Goal: Book appointment/travel/reservation

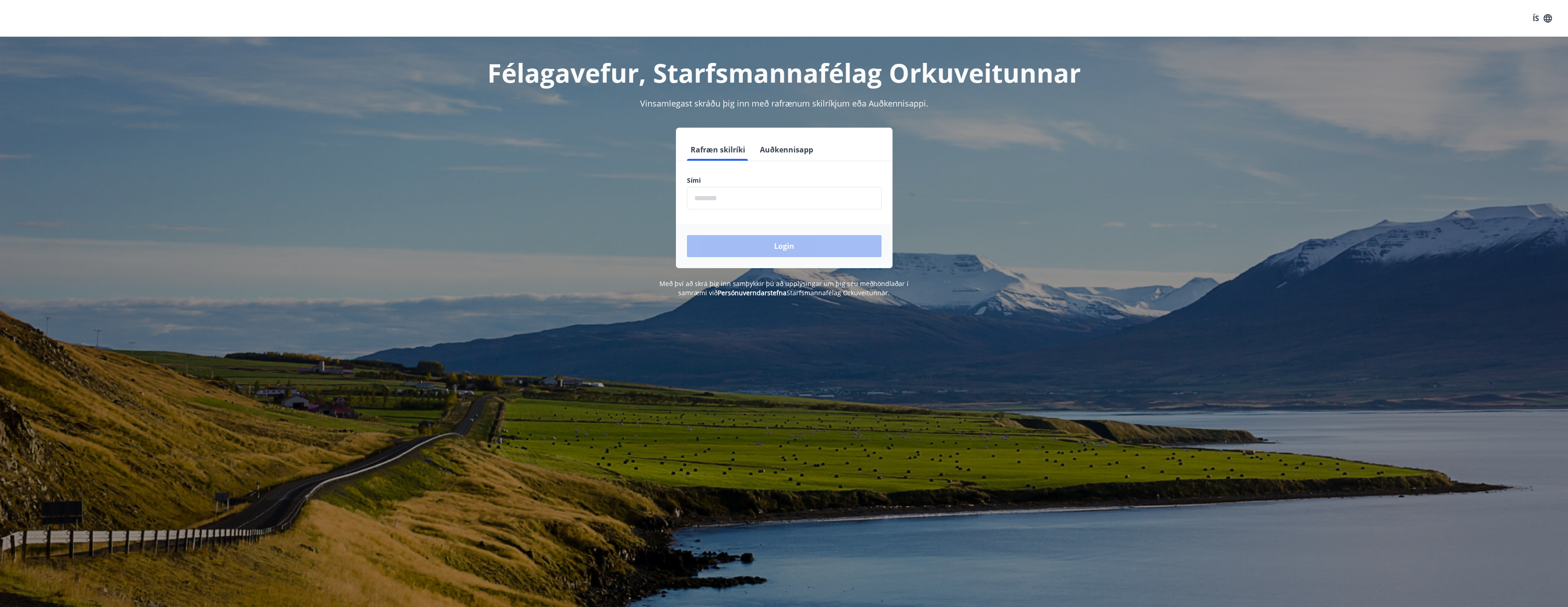
click at [784, 204] on input "phone" at bounding box center [784, 198] width 194 height 22
type input "********"
click at [780, 249] on button "Login" at bounding box center [784, 246] width 194 height 22
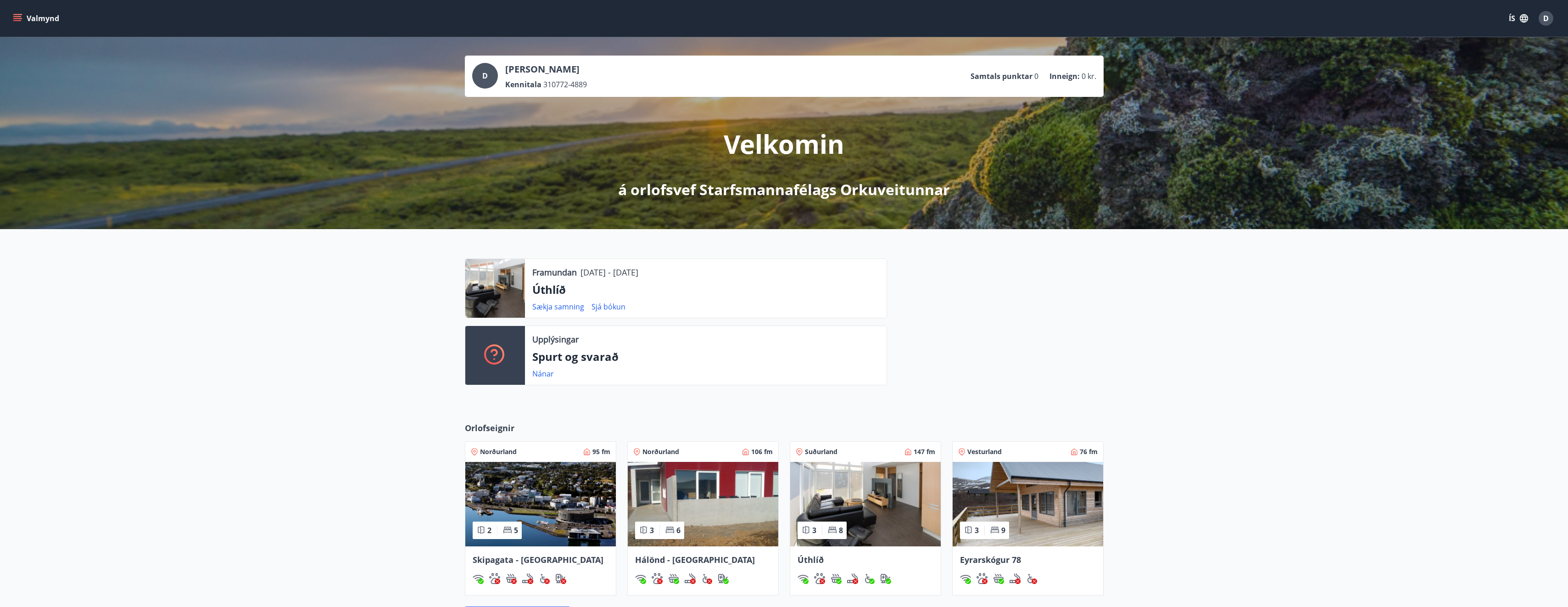
click at [420, 389] on div "Framundan 07.11.2025 - 09.11.2025 Úthlíð Sækja samning Sjá bókun Upplýsingar Sp…" at bounding box center [784, 318] width 1568 height 178
click at [638, 273] on p "07.11.2025 - 09.11.2025" at bounding box center [609, 272] width 58 height 12
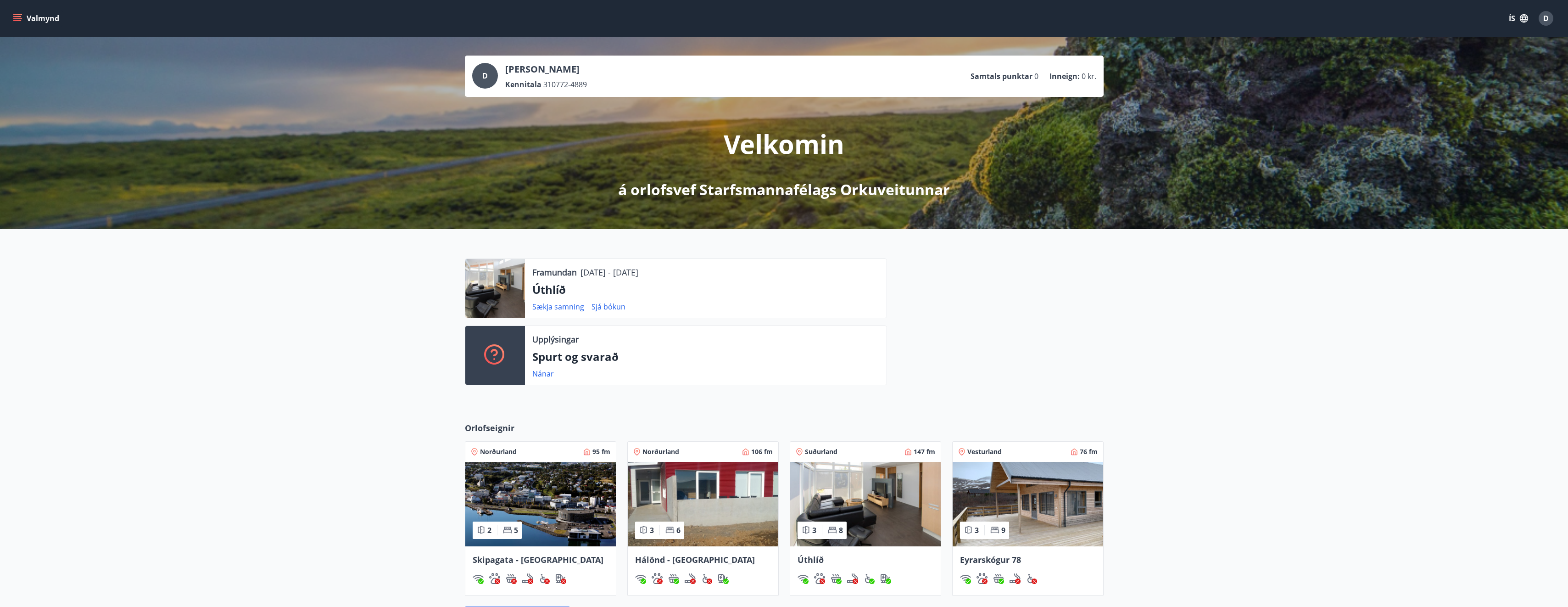
click at [966, 325] on div at bounding box center [995, 325] width 217 height 134
click at [557, 271] on p "Framundan" at bounding box center [554, 272] width 44 height 12
click at [957, 294] on div at bounding box center [995, 325] width 217 height 134
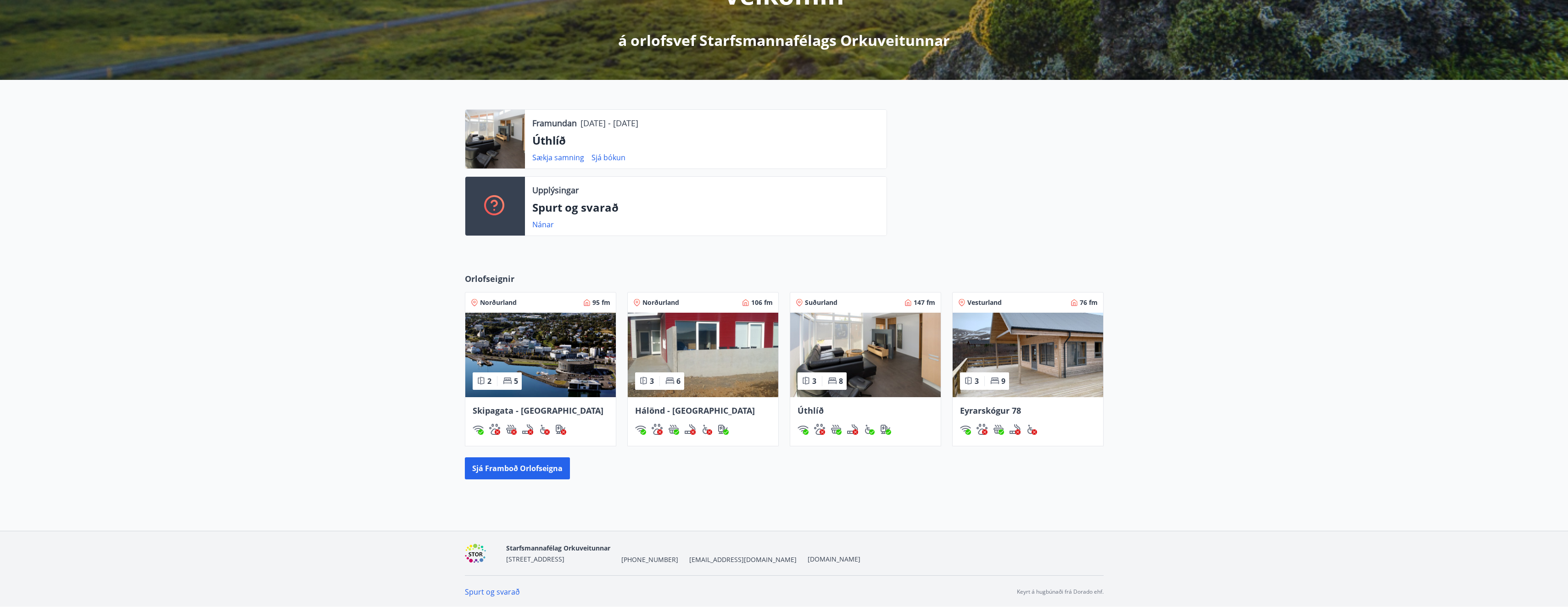
scroll to position [150, 0]
click at [516, 463] on button "Sjá framboð orlofseigna" at bounding box center [517, 467] width 105 height 22
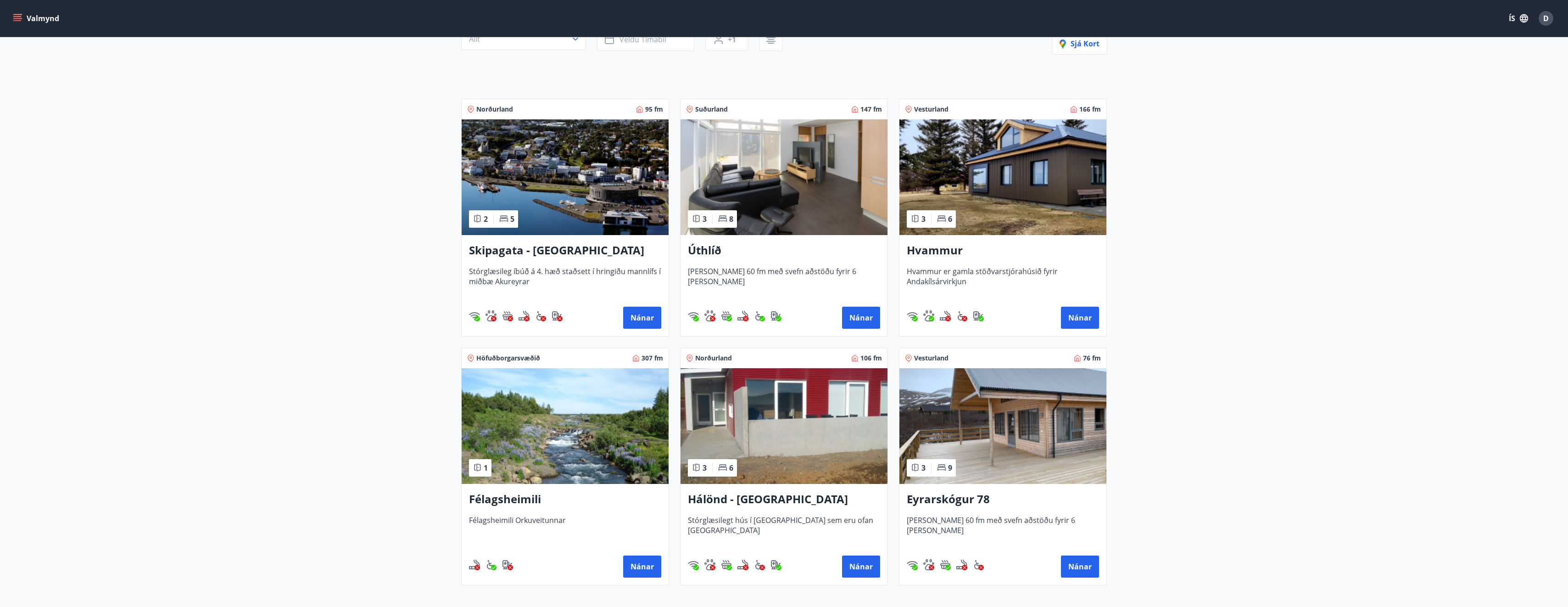
scroll to position [92, 0]
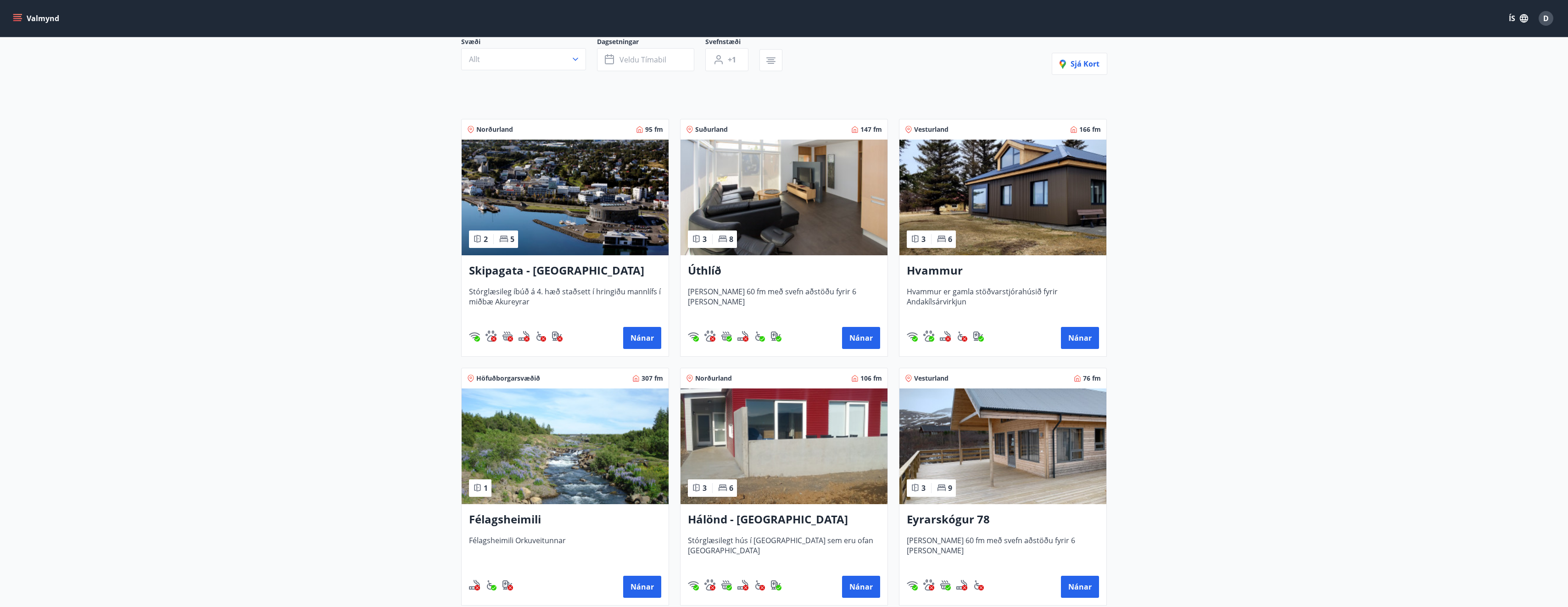
click at [933, 272] on h3 "Hvammur" at bounding box center [1002, 271] width 192 height 17
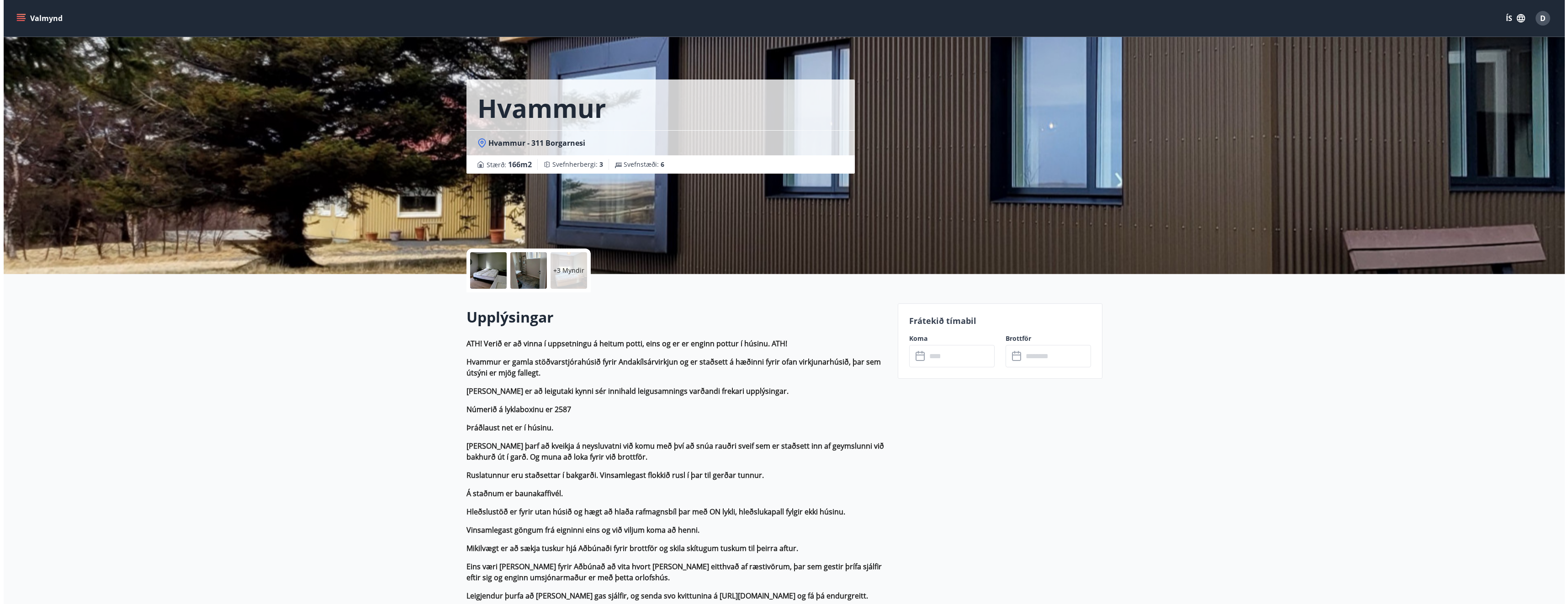
scroll to position [45, 0]
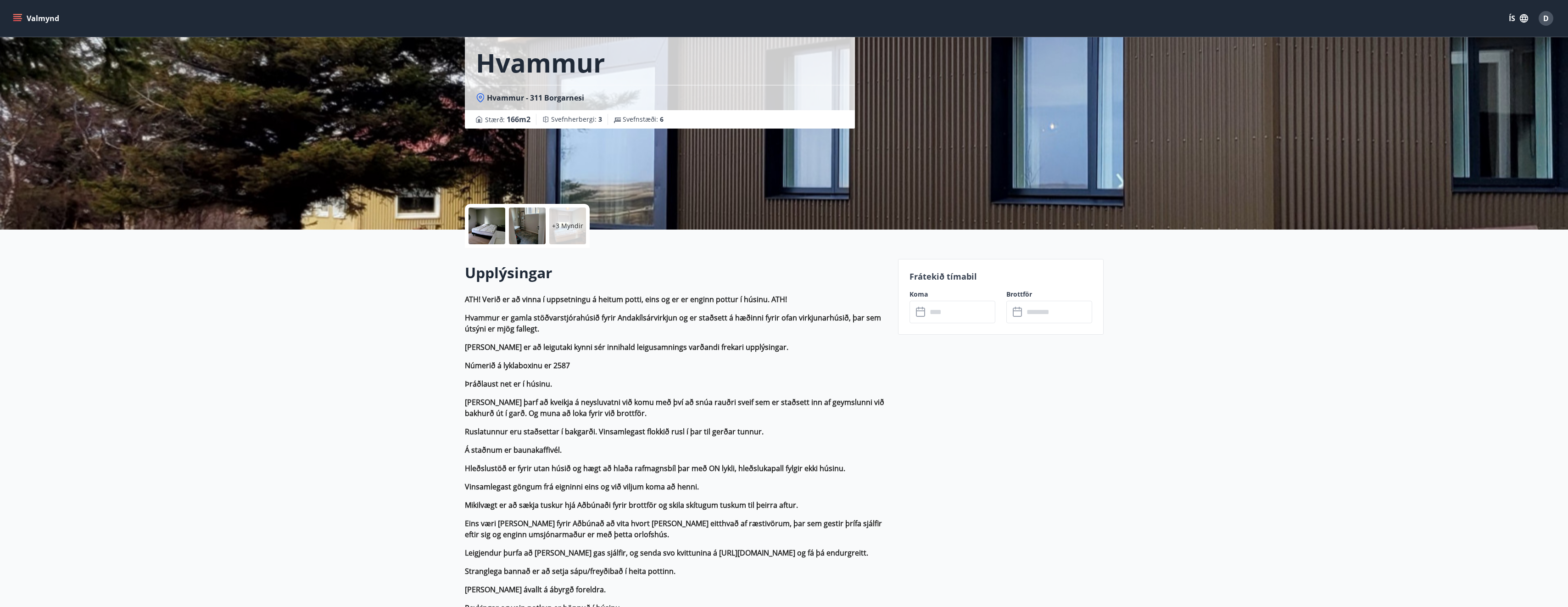
click at [500, 224] on div at bounding box center [487, 226] width 37 height 37
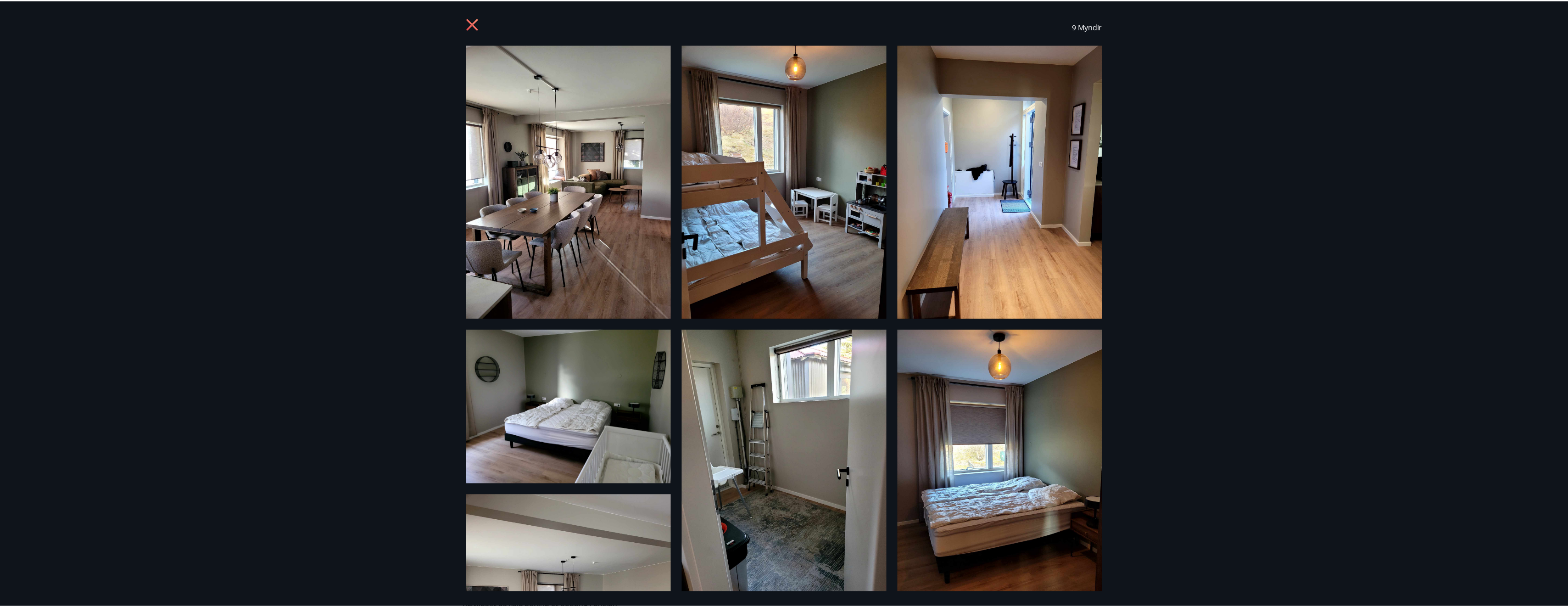
scroll to position [0, 0]
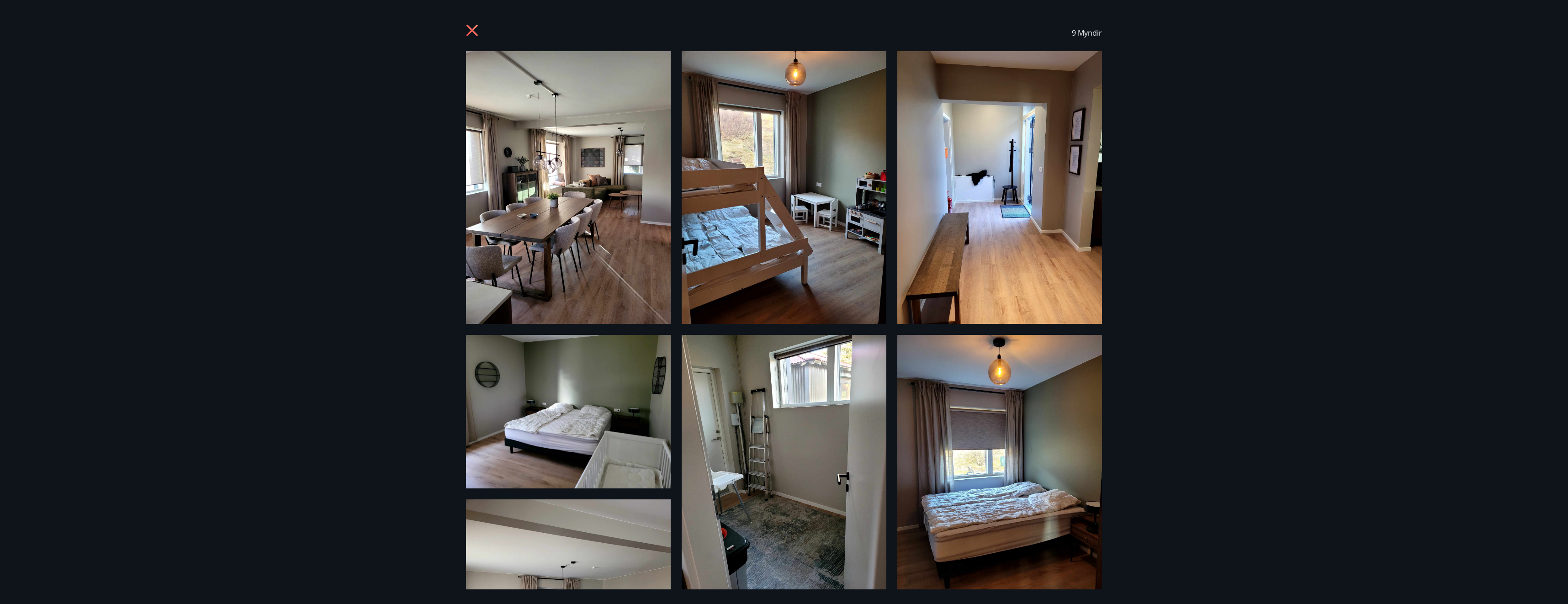
click at [474, 29] on icon at bounding box center [472, 30] width 12 height 12
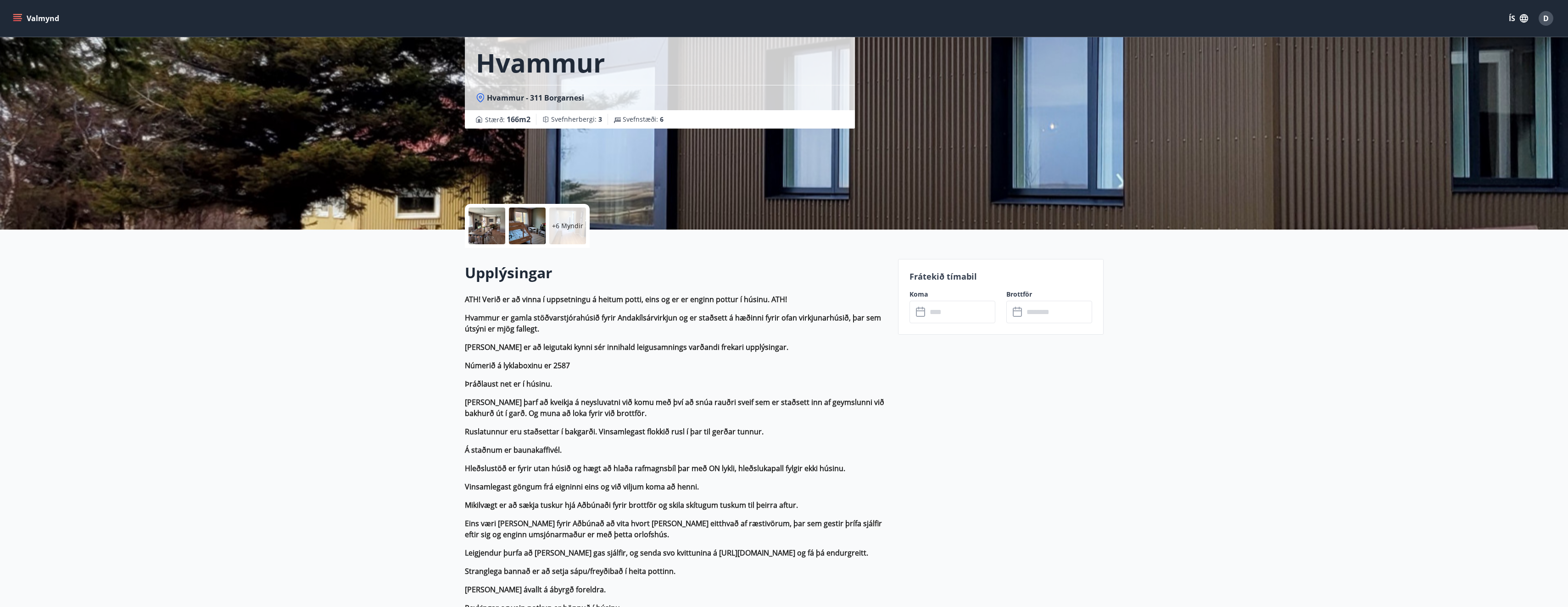
click at [512, 427] on strong "Ruslatunnur eru staðsettar í bakgarði. Vinsamlegast flokkið rusl í þar til gerð…" at bounding box center [614, 431] width 299 height 10
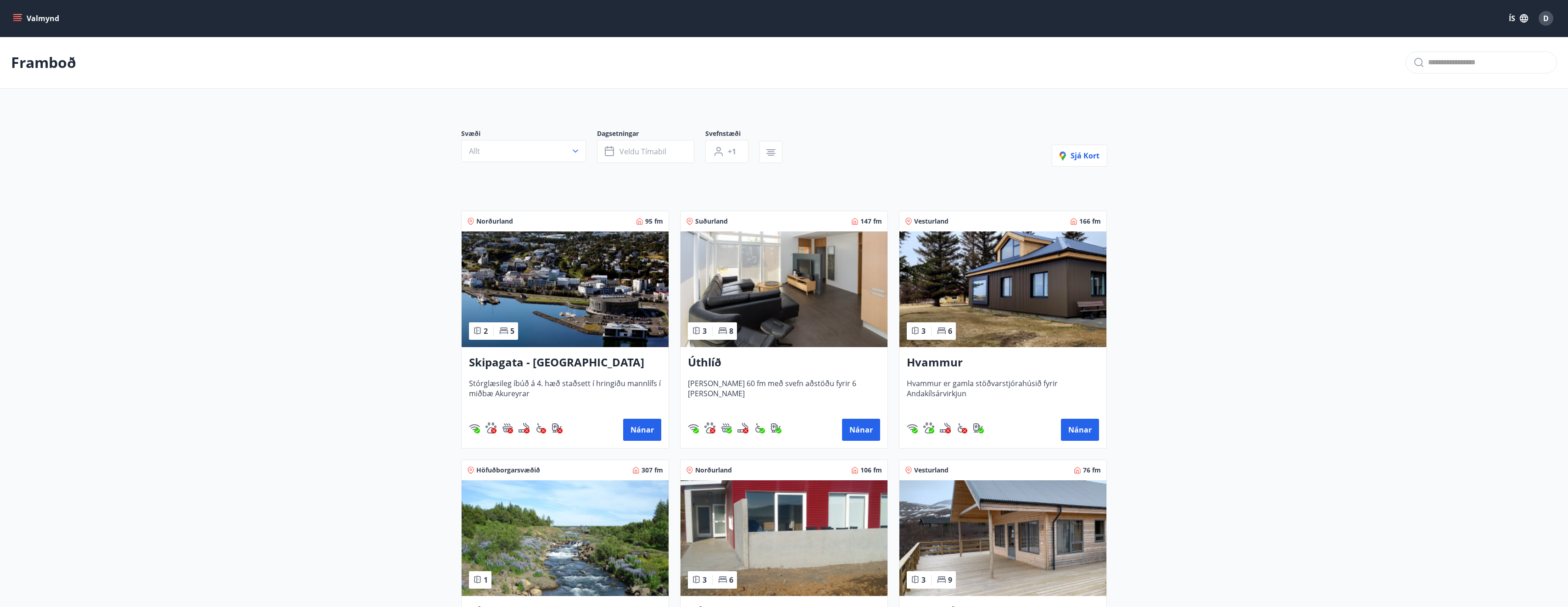
click at [1345, 421] on main "Framboð Svæði Allt Dagsetningar Veldu tímabil Svefnstæði +1 Sjá kort Norðurland…" at bounding box center [784, 371] width 1568 height 668
click at [544, 157] on button "Allt" at bounding box center [524, 151] width 125 height 22
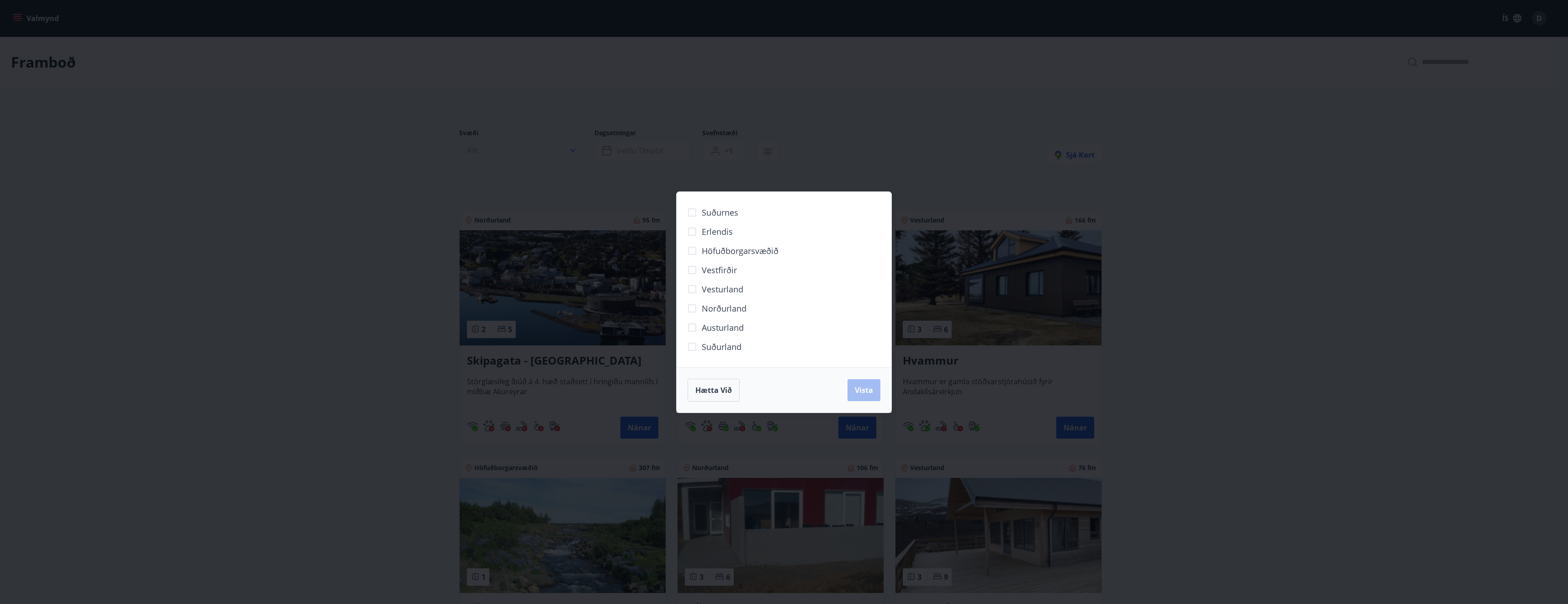
click at [541, 156] on div "Suðurnes Erlendis Höfuðborgarsvæðið Vestfirðir Vesturland Norðurland Austurland…" at bounding box center [784, 302] width 1568 height 604
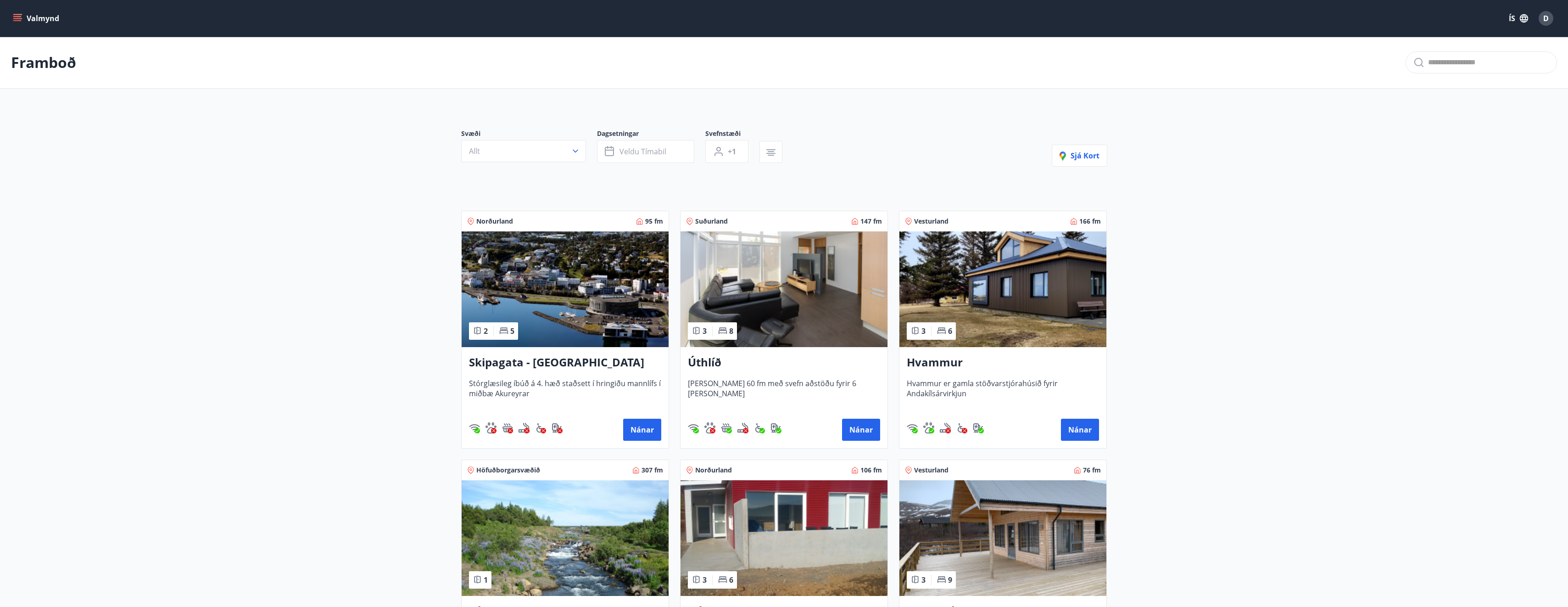
click at [1361, 324] on main "Framboð Svæði Allt Dagsetningar Veldu tímabil Svefnstæði +1 Sjá kort Norðurland…" at bounding box center [784, 371] width 1568 height 668
click at [24, 13] on button "Valmynd" at bounding box center [37, 18] width 52 height 17
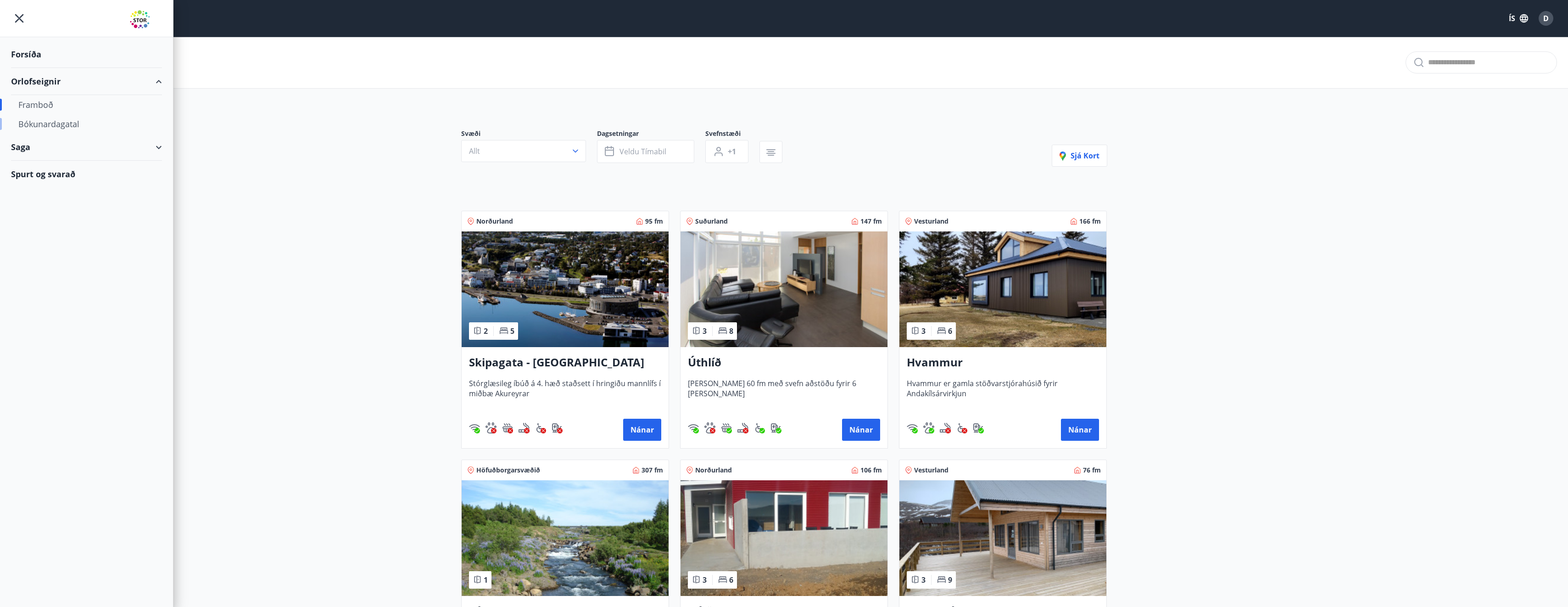
click at [37, 122] on div "Bókunardagatal" at bounding box center [86, 124] width 136 height 20
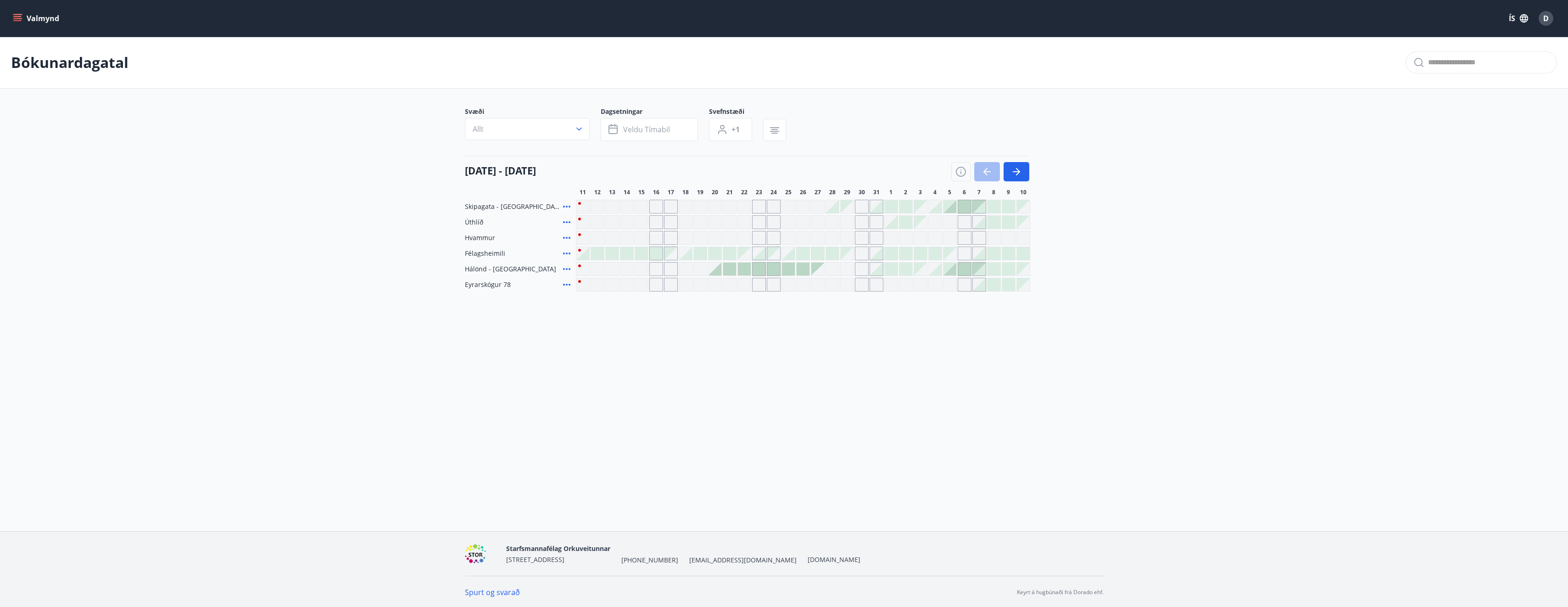
click at [1351, 225] on main "Bókunardagatal Svæði Allt Dagsetningar Veldu tímabil Svefnstæði +1 11 ágúst - 1…" at bounding box center [784, 164] width 1568 height 255
click at [758, 268] on div at bounding box center [759, 269] width 13 height 13
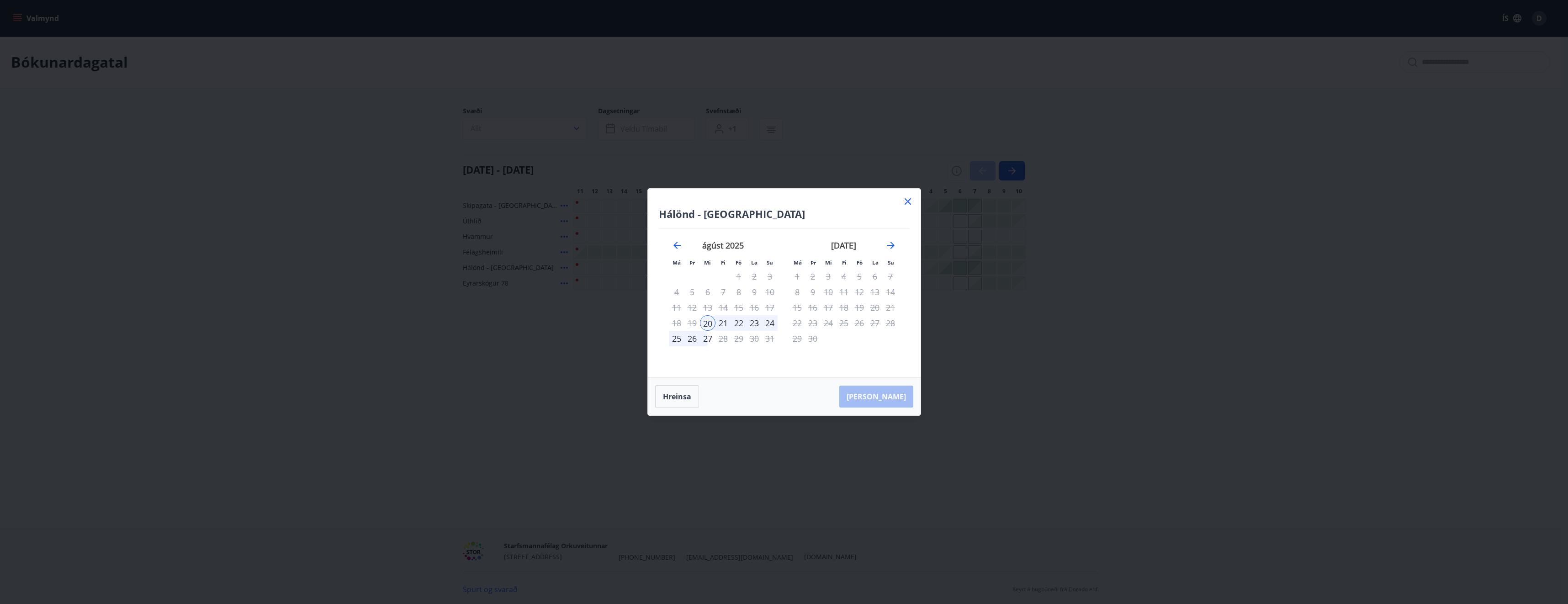
click at [904, 202] on icon at bounding box center [907, 201] width 11 height 11
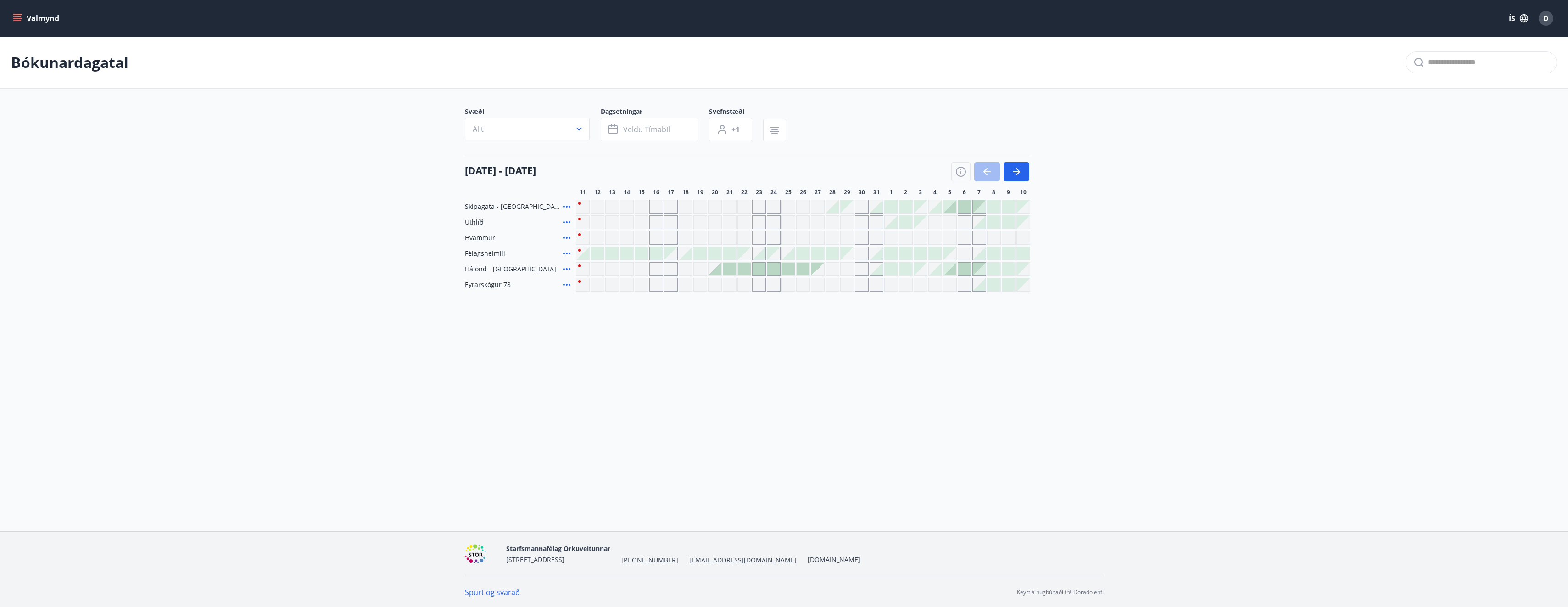
click at [993, 280] on div at bounding box center [994, 284] width 13 height 13
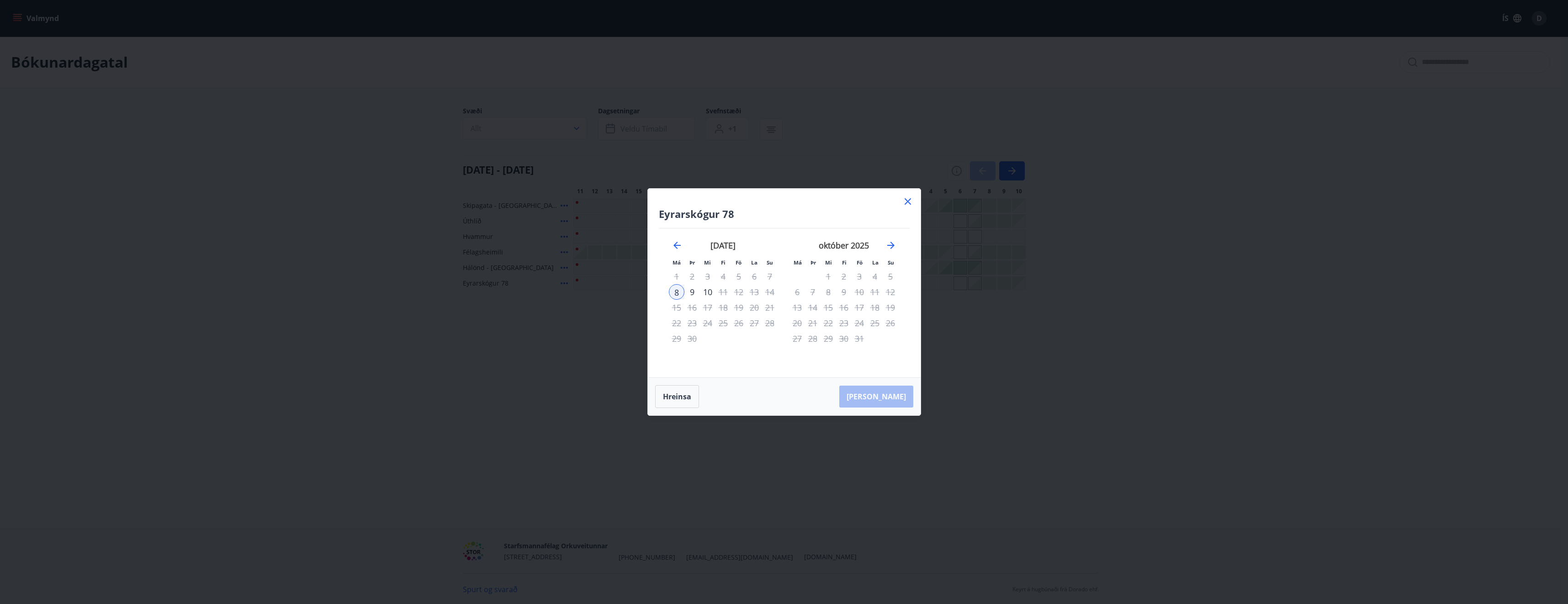
click at [907, 200] on icon at bounding box center [907, 201] width 11 height 11
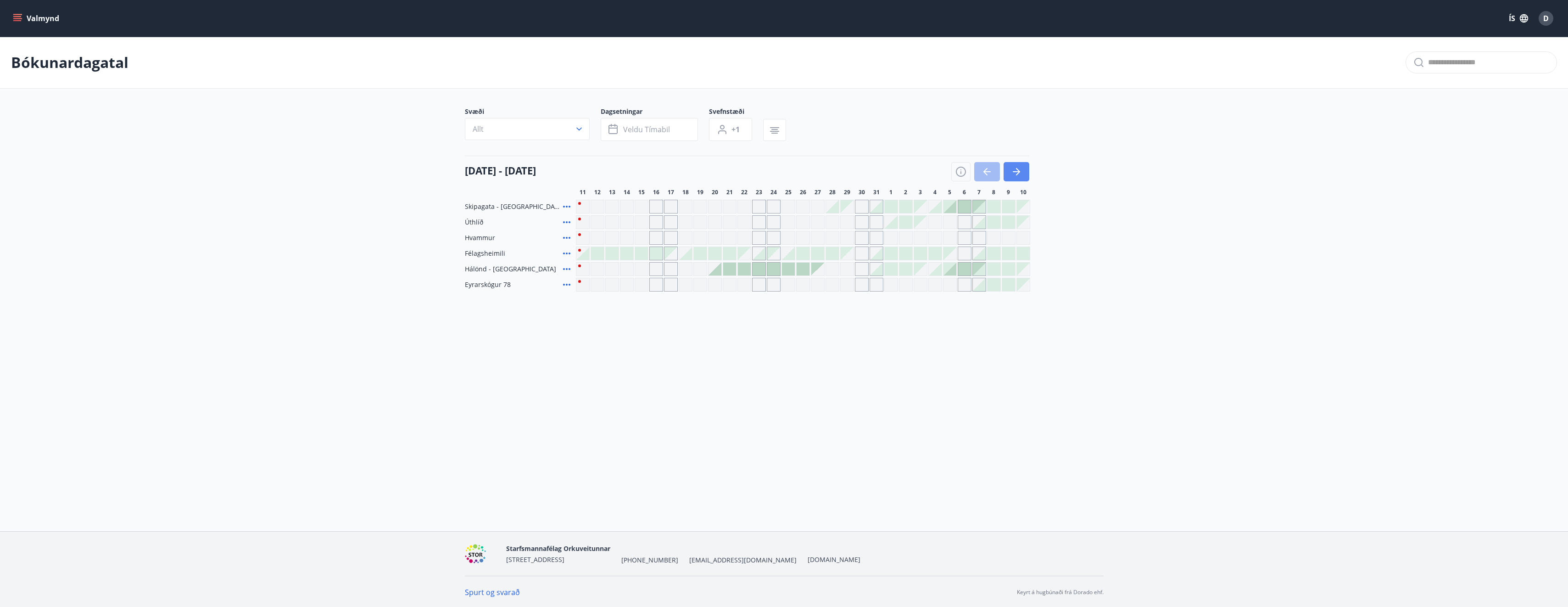
click at [1012, 165] on button "button" at bounding box center [1016, 171] width 25 height 20
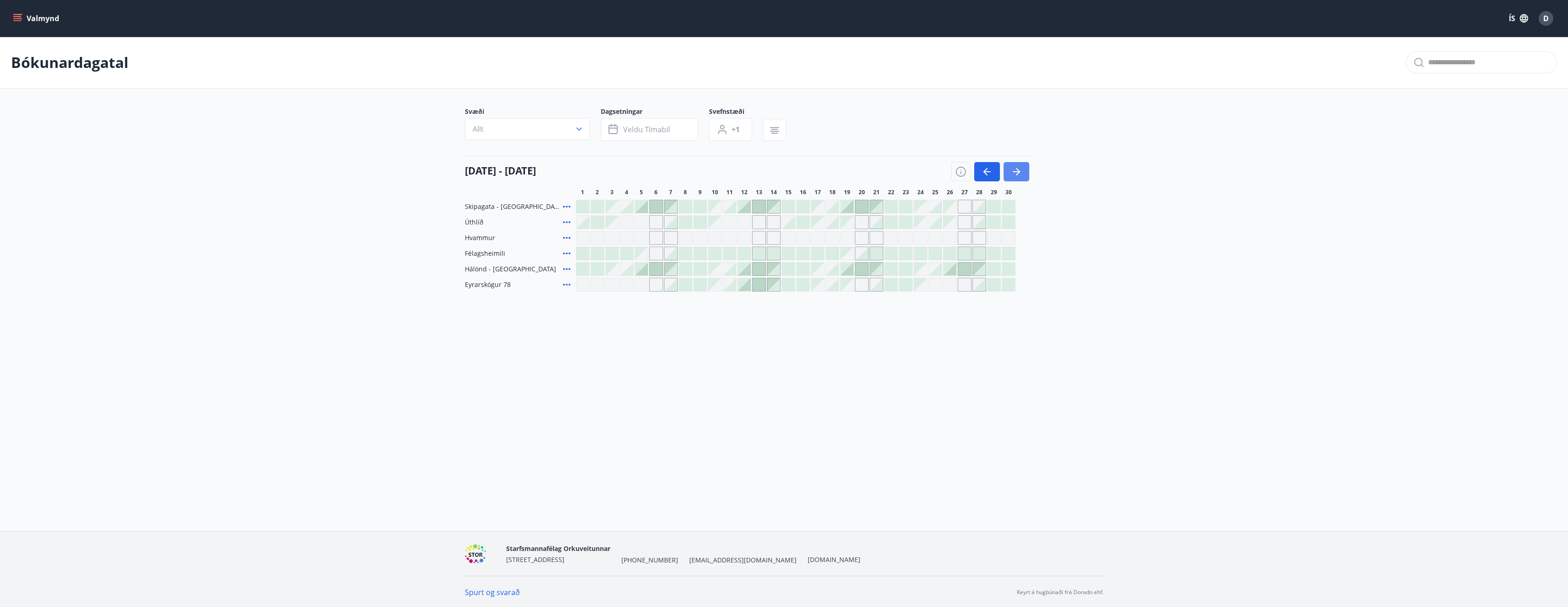
click at [1012, 165] on button "button" at bounding box center [1016, 171] width 25 height 20
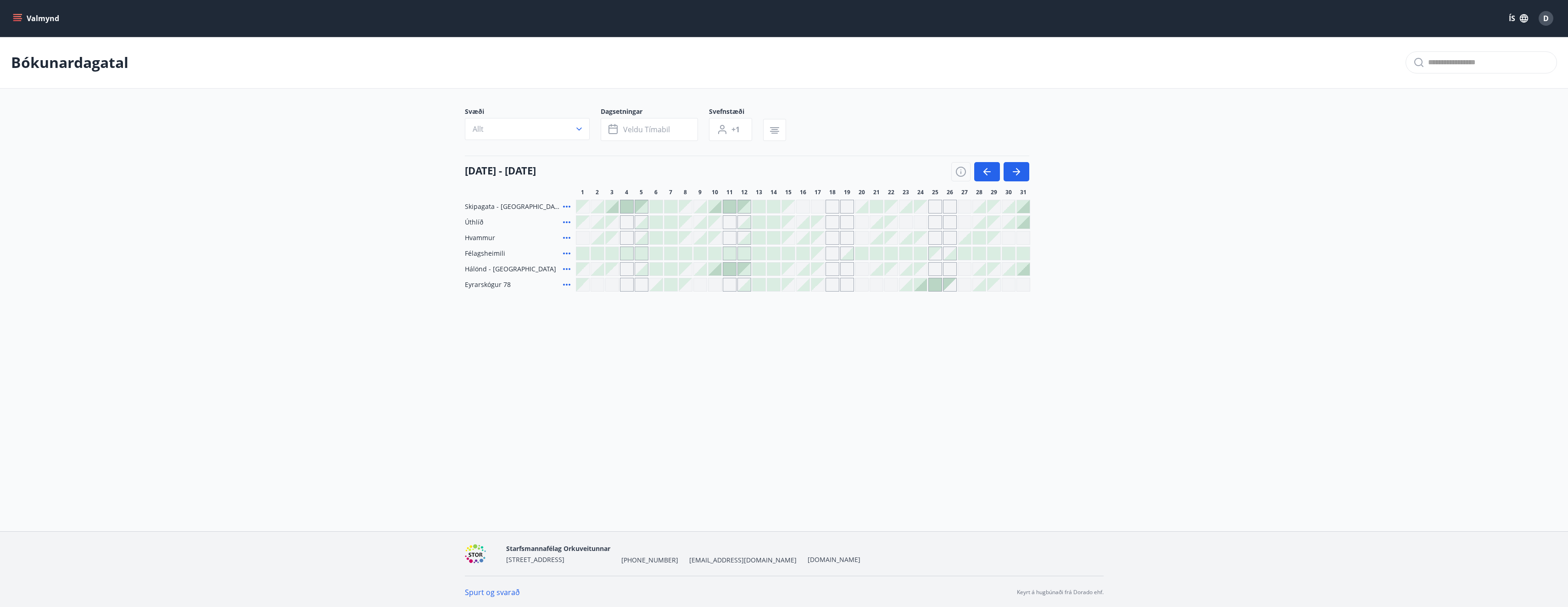
click at [923, 219] on div "Gráir dagar eru ekki bókanlegir" at bounding box center [920, 222] width 14 height 14
click at [935, 221] on div "Gráir dagar eru ekki bókanlegir" at bounding box center [935, 222] width 14 height 14
click at [643, 234] on div at bounding box center [642, 238] width 13 height 13
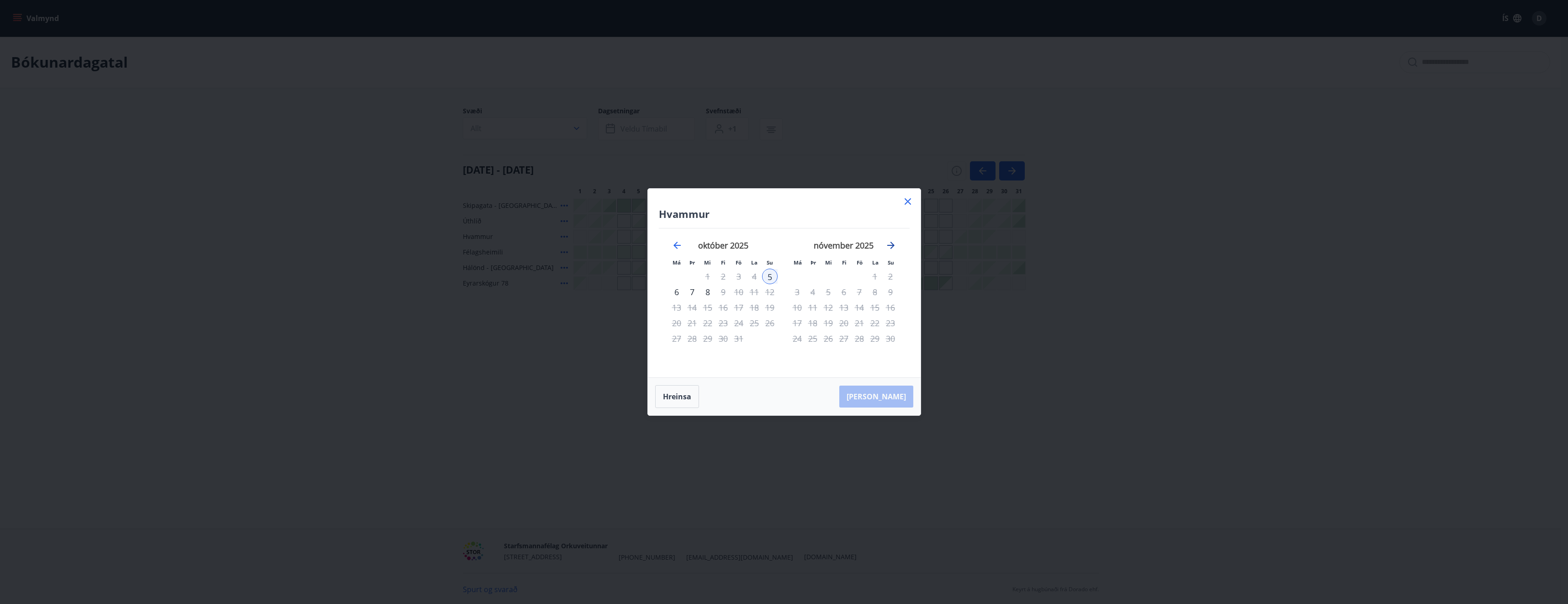
click at [892, 242] on icon "Move forward to switch to the next month." at bounding box center [890, 245] width 11 height 11
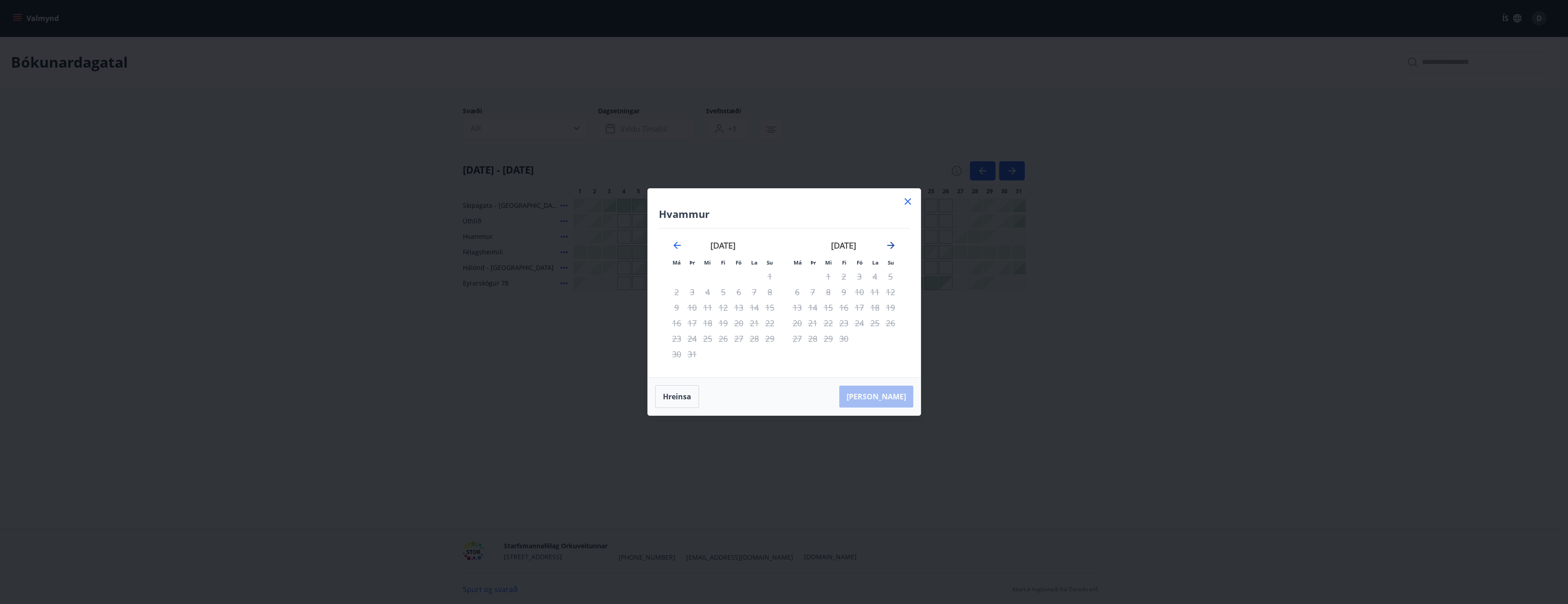
click at [892, 242] on icon "Move forward to switch to the next month." at bounding box center [890, 245] width 11 height 11
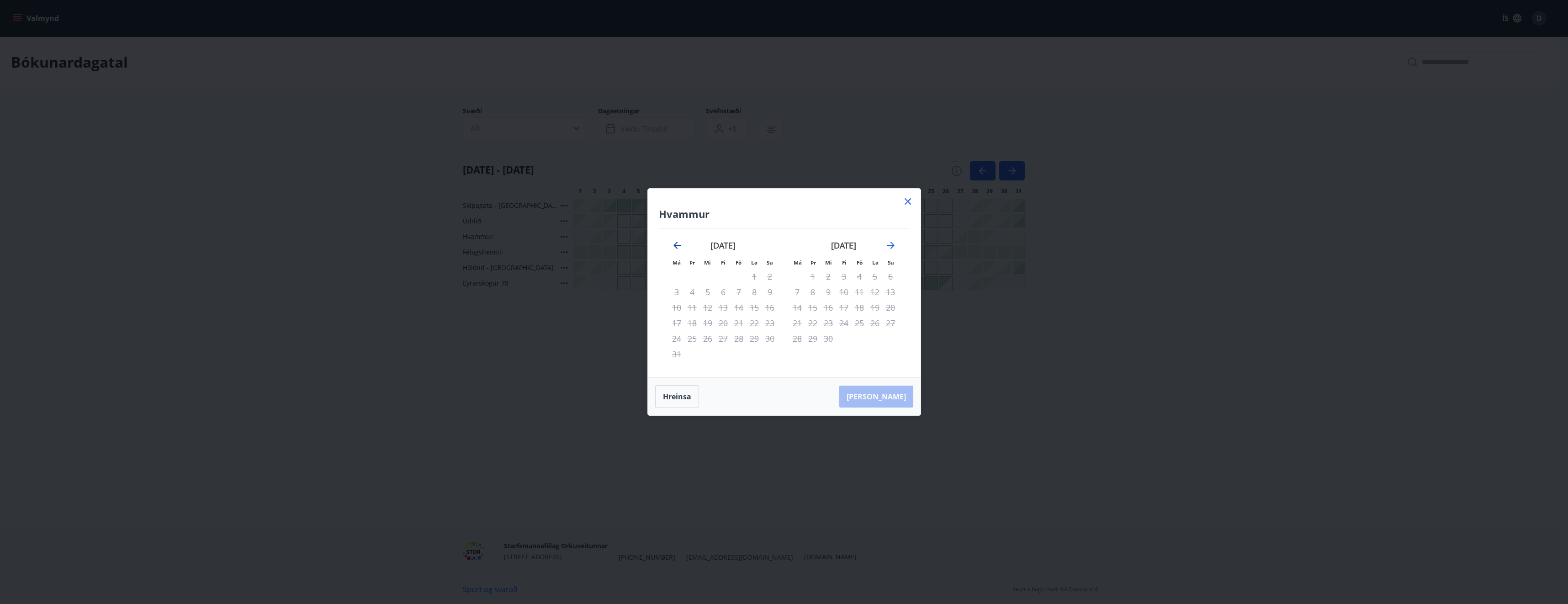
click at [674, 245] on icon "Move backward to switch to the previous month." at bounding box center [676, 245] width 11 height 11
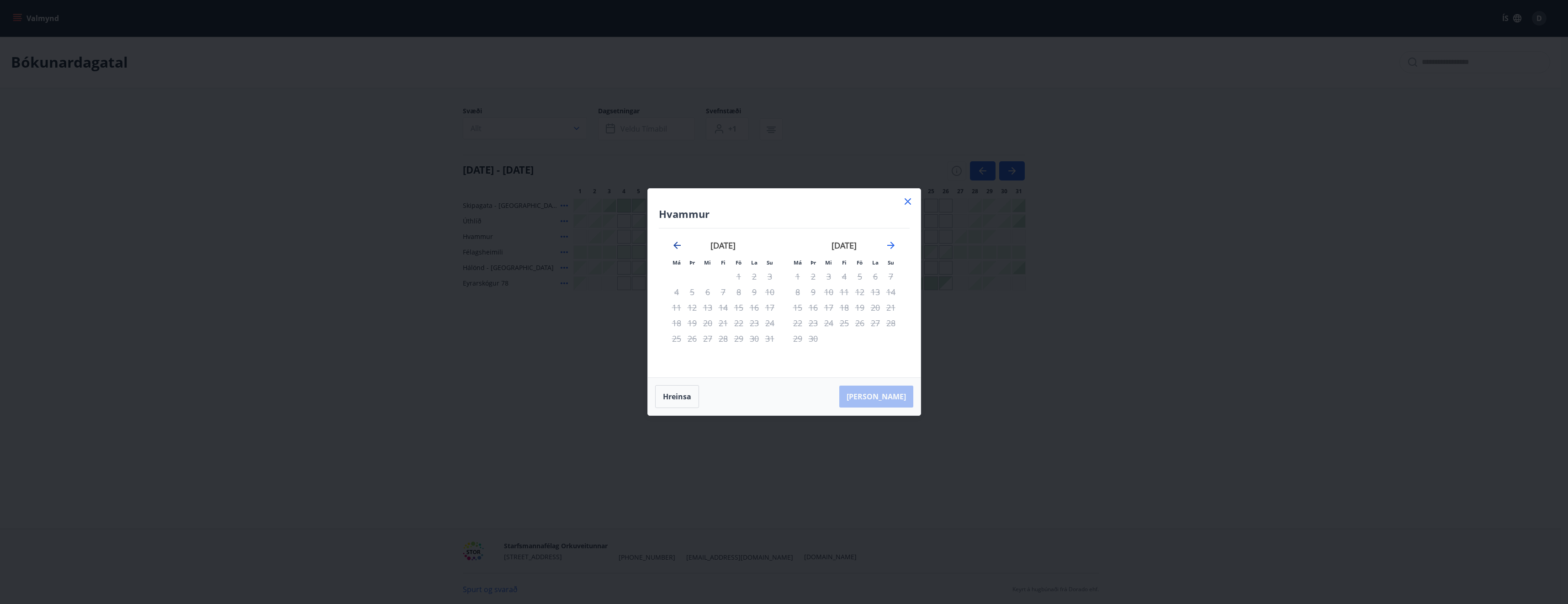
click at [674, 245] on icon "Move backward to switch to the previous month." at bounding box center [676, 245] width 11 height 11
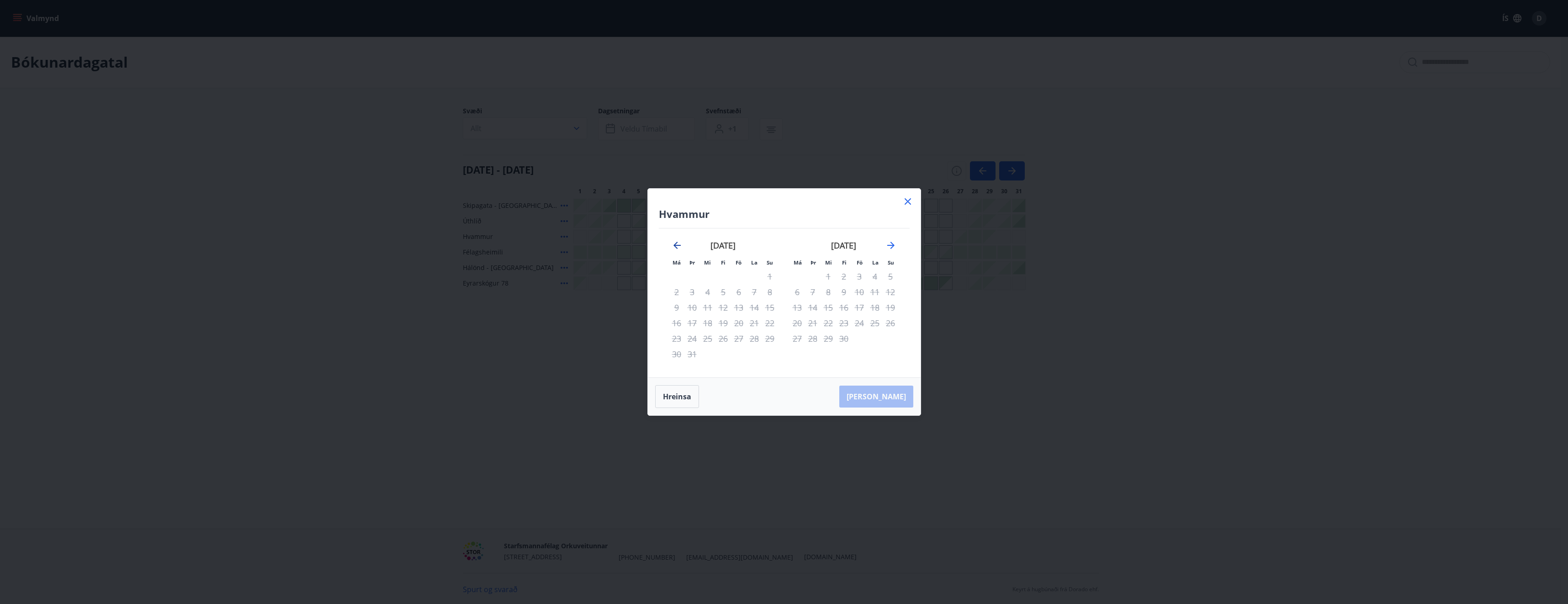
click at [674, 245] on icon "Move backward to switch to the previous month." at bounding box center [676, 245] width 11 height 11
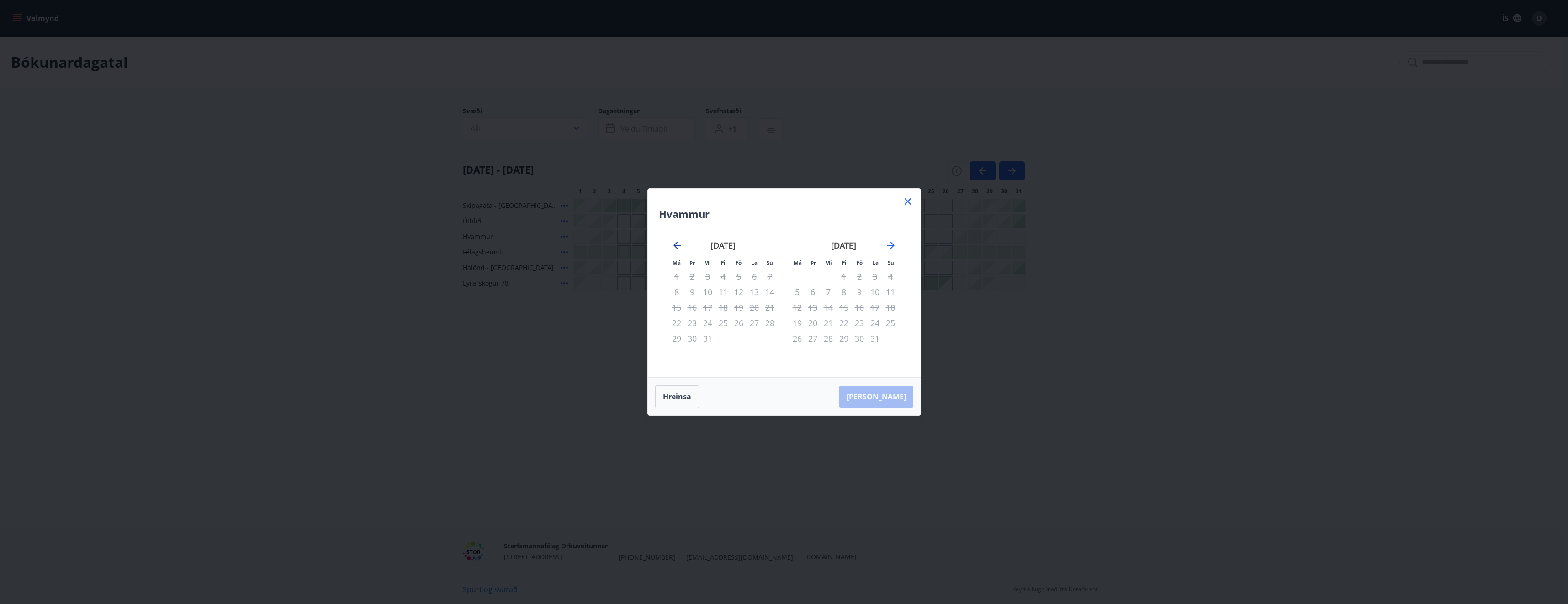
click at [674, 245] on icon "Move backward to switch to the previous month." at bounding box center [676, 245] width 11 height 11
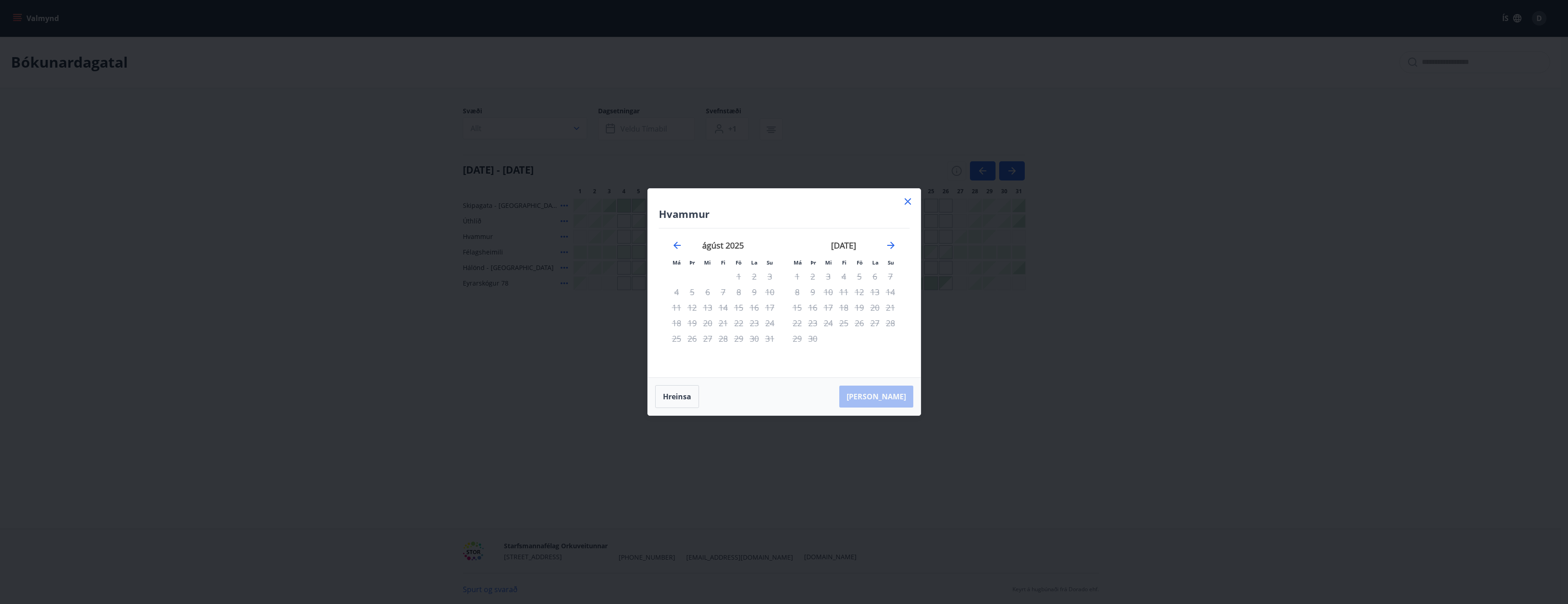
click at [912, 201] on icon at bounding box center [907, 201] width 11 height 11
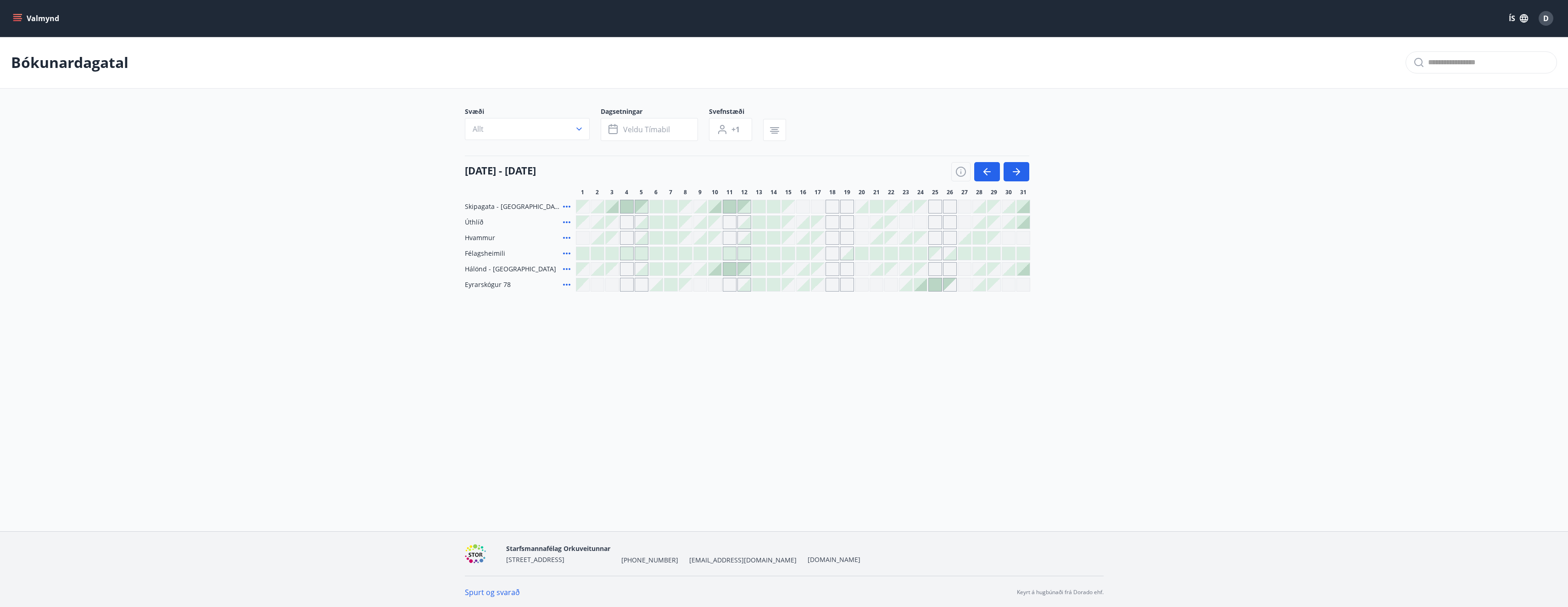
click at [668, 381] on div "Valmynd ÍS D Bókunardagatal Svæði Allt Dagsetningar Veldu tímabil Svefnstæði +1…" at bounding box center [784, 265] width 1568 height 531
click at [661, 132] on span "Veldu tímabil" at bounding box center [646, 129] width 47 height 10
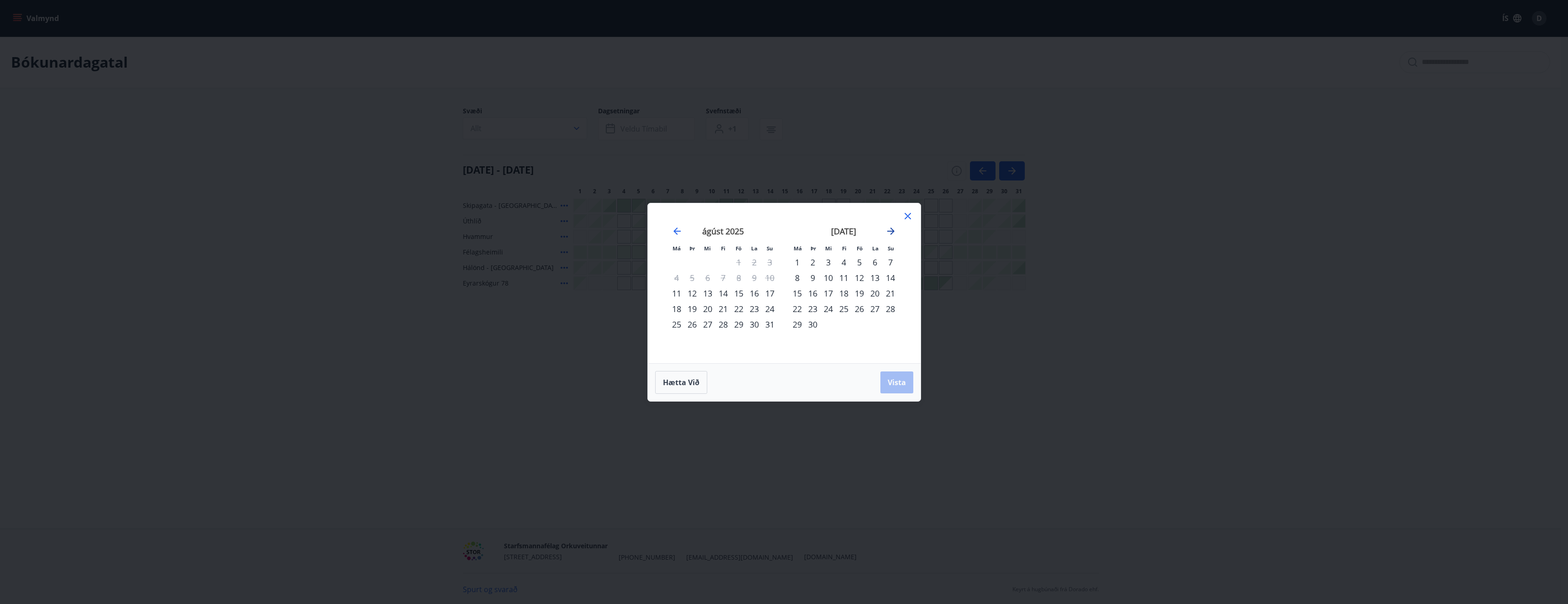
click at [887, 232] on icon "Move forward to switch to the next month." at bounding box center [890, 231] width 11 height 11
click at [892, 384] on div "Hætta við Vista" at bounding box center [784, 382] width 258 height 23
click at [873, 258] on div "4" at bounding box center [875, 262] width 16 height 16
click at [905, 371] on button "Vista" at bounding box center [897, 382] width 33 height 22
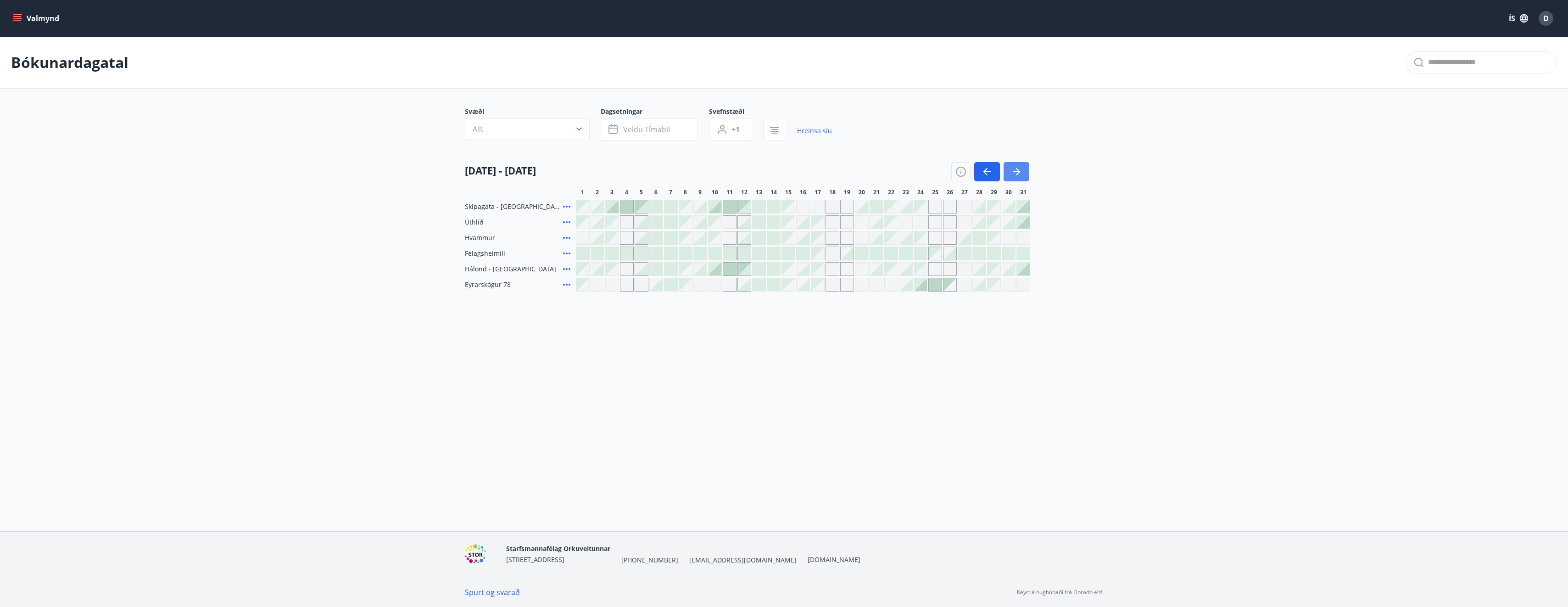
click at [1018, 171] on icon "button" at bounding box center [1017, 171] width 7 height 1
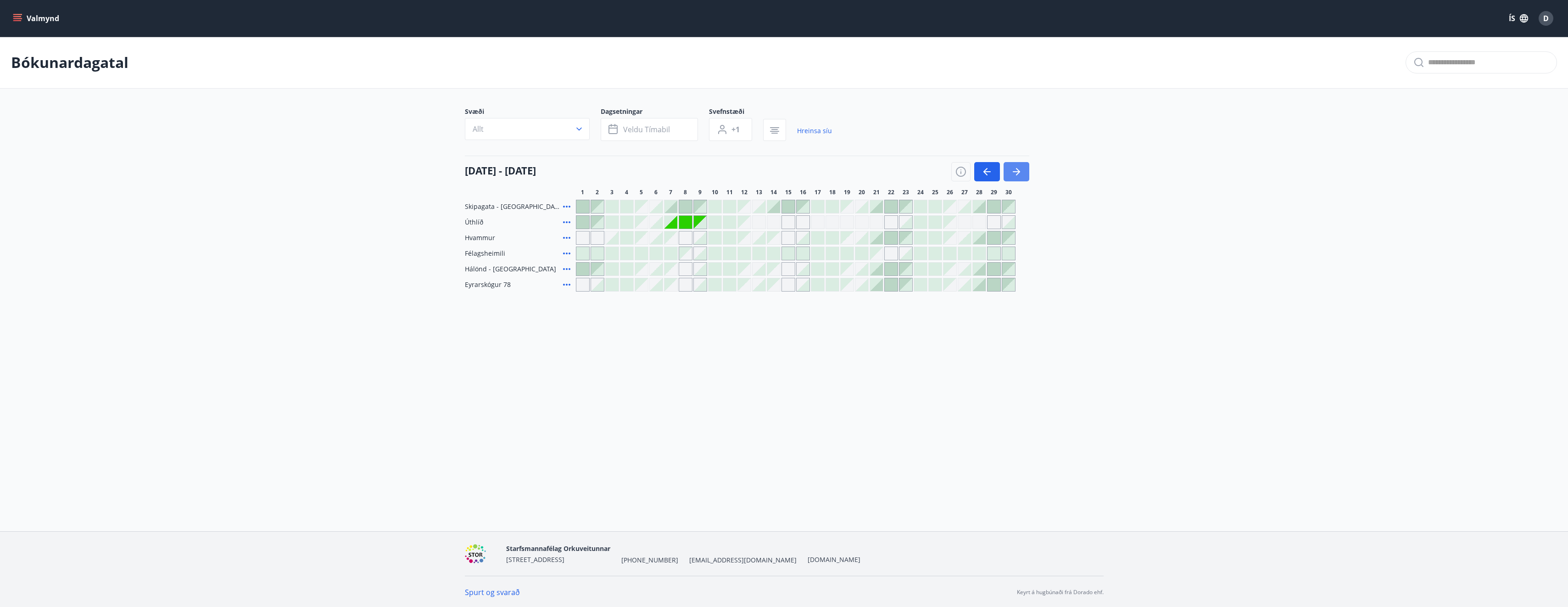
click at [1018, 171] on icon "button" at bounding box center [1017, 171] width 7 height 1
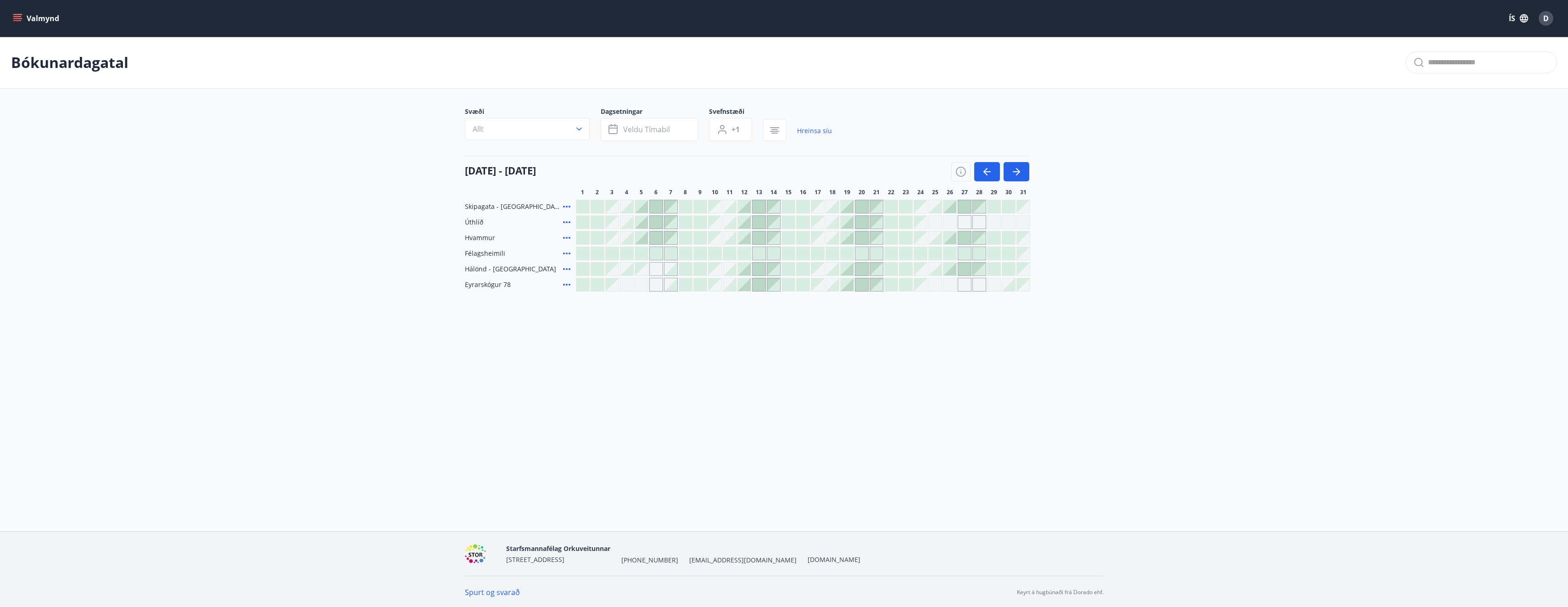
click at [773, 253] on div at bounding box center [774, 253] width 13 height 13
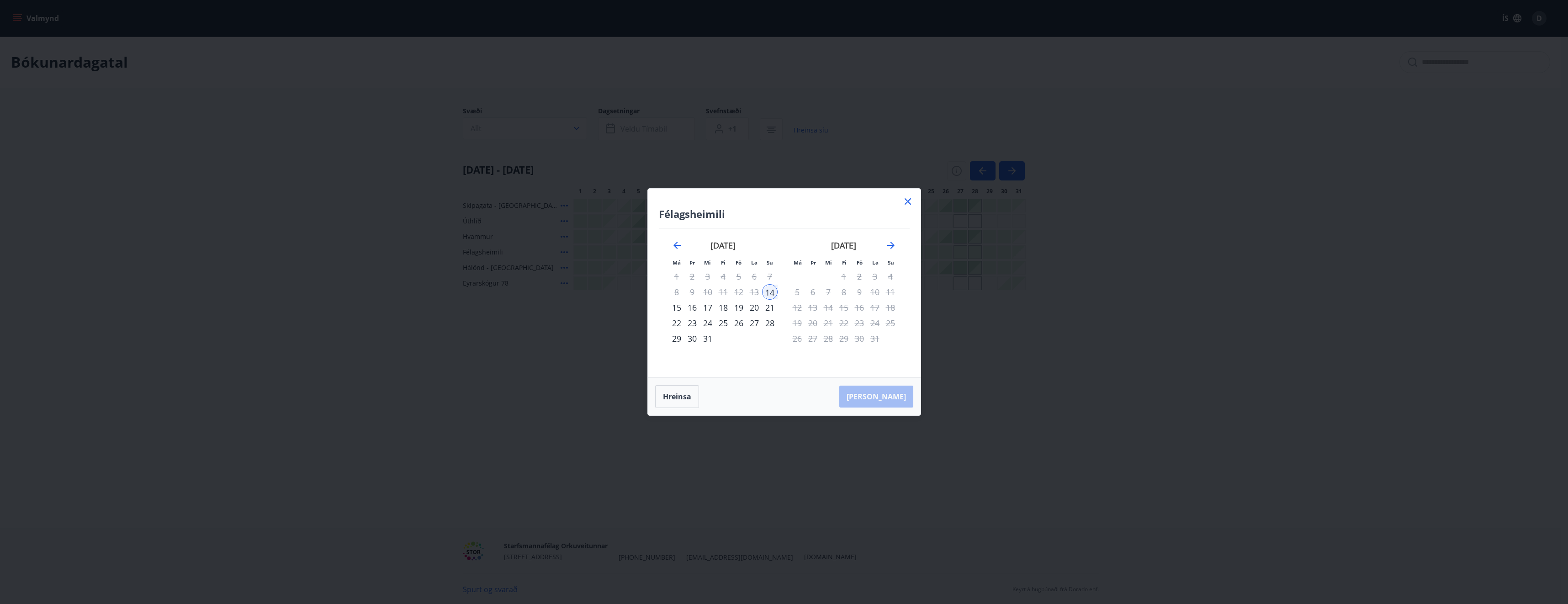
click at [906, 206] on icon at bounding box center [907, 201] width 11 height 11
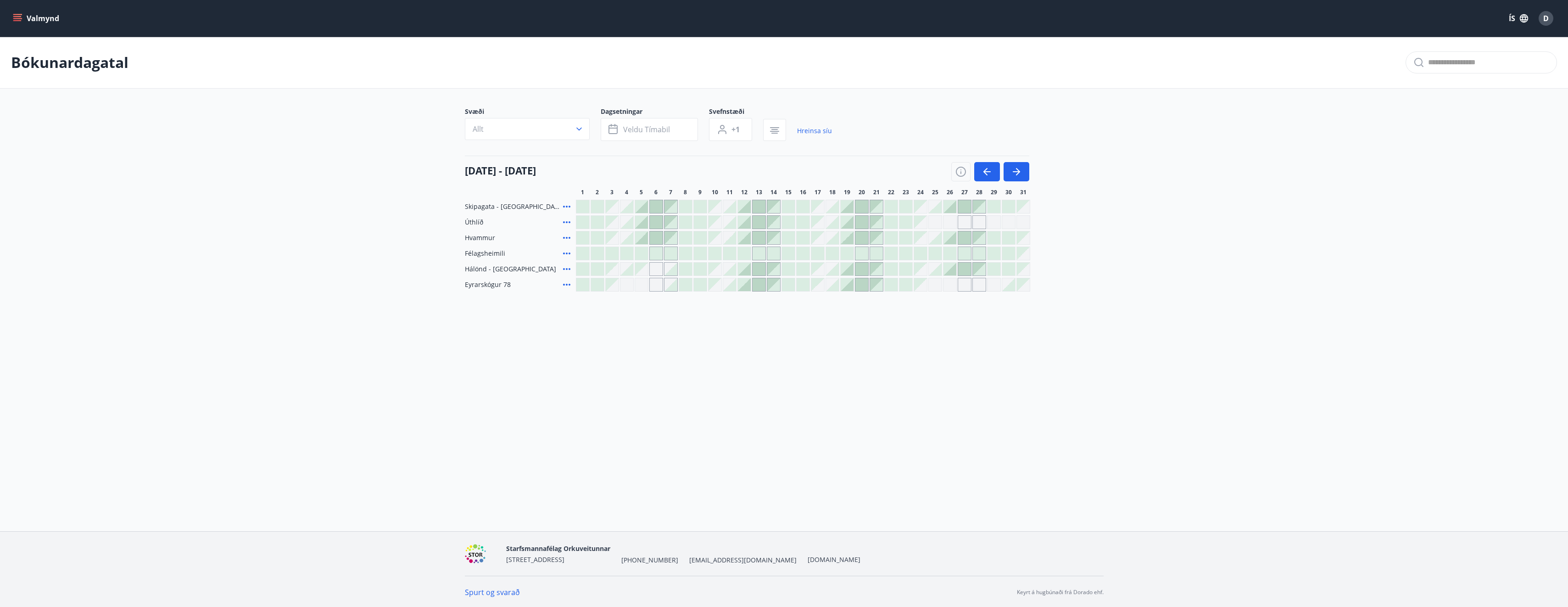
click at [601, 239] on div at bounding box center [598, 238] width 13 height 13
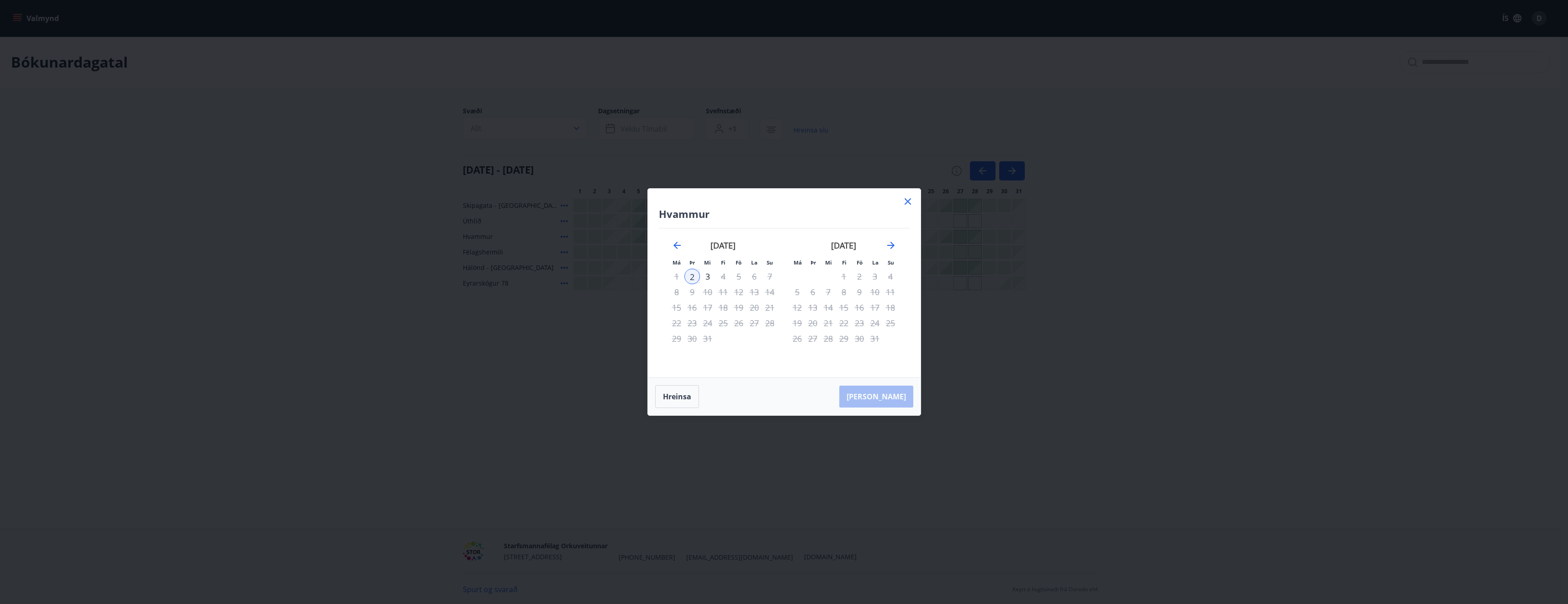
click at [904, 200] on icon at bounding box center [907, 201] width 11 height 11
